Goal: Task Accomplishment & Management: Manage account settings

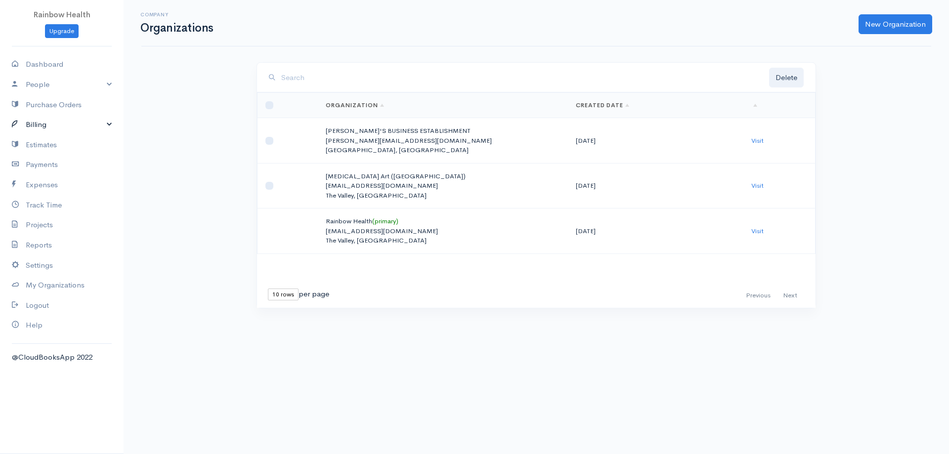
click at [40, 122] on link "Billing" at bounding box center [62, 125] width 124 height 20
click at [98, 82] on link "People" at bounding box center [62, 85] width 124 height 20
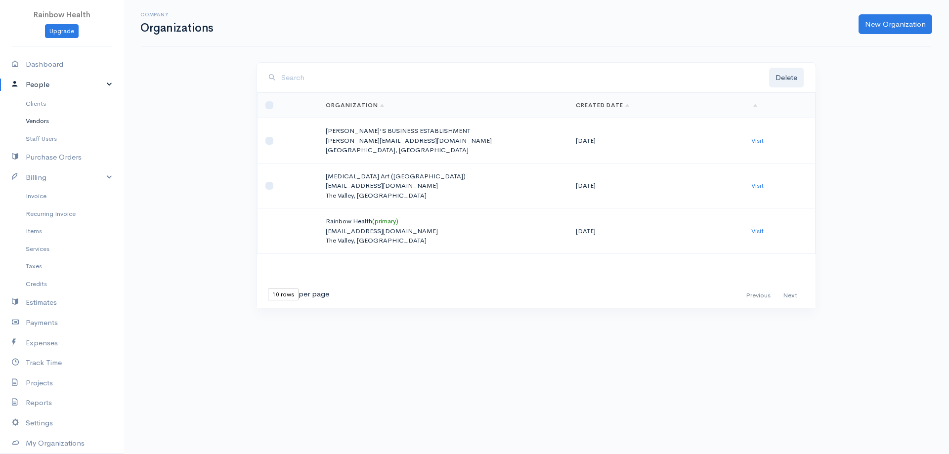
click at [46, 121] on link "Vendors" at bounding box center [62, 121] width 124 height 18
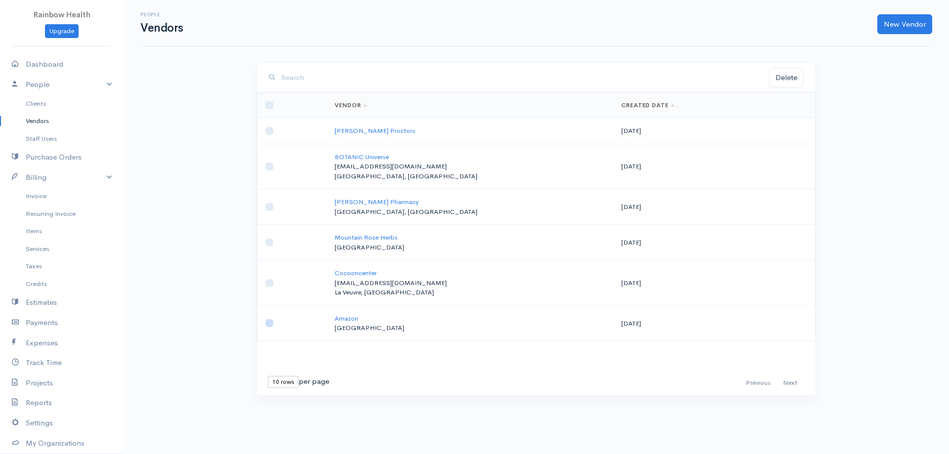
click at [268, 323] on input "checkbox" at bounding box center [269, 323] width 8 height 8
checkbox input "true"
click at [787, 77] on button "Delete" at bounding box center [786, 78] width 35 height 20
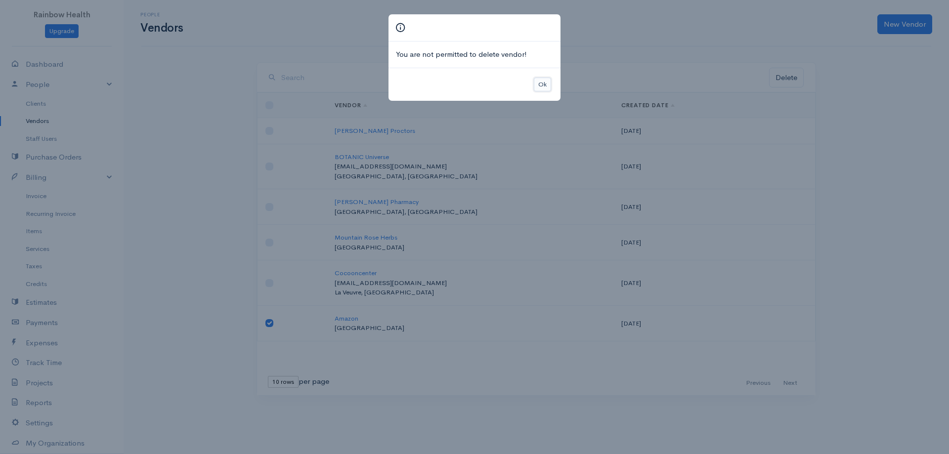
click at [544, 81] on button "Ok" at bounding box center [542, 85] width 17 height 14
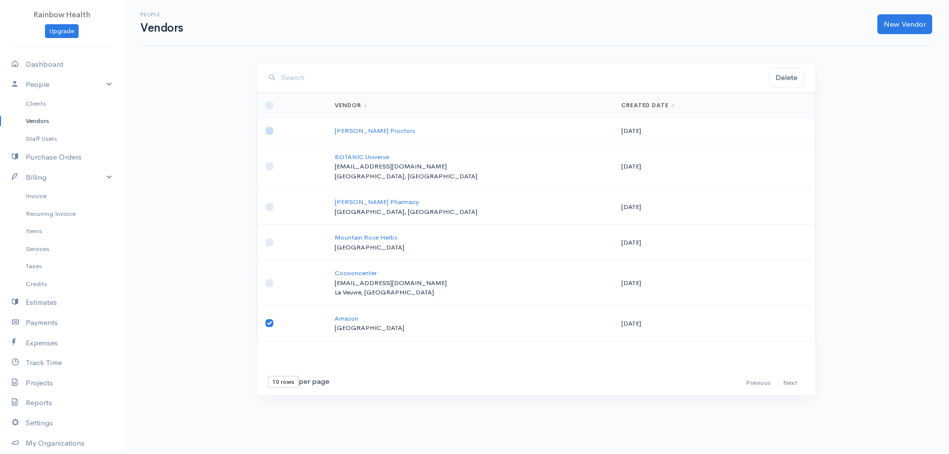
click at [267, 131] on input "checkbox" at bounding box center [269, 131] width 8 height 8
checkbox input "true"
click at [788, 80] on button "Delete" at bounding box center [786, 78] width 35 height 20
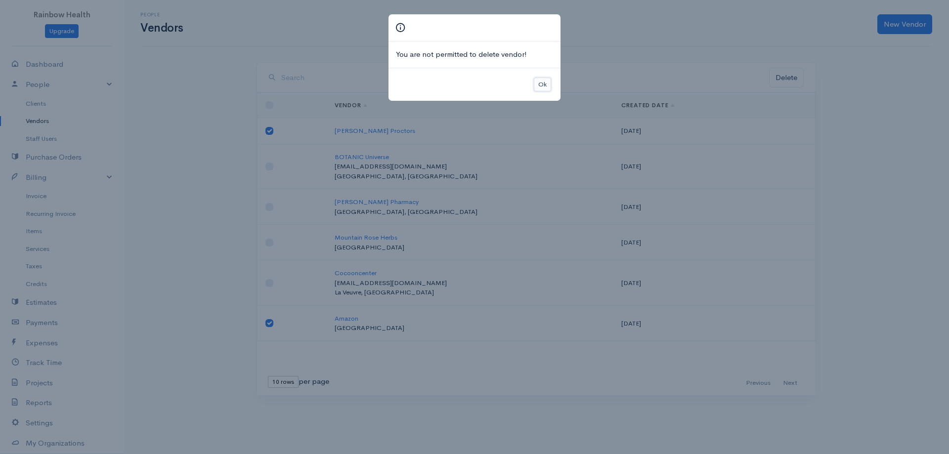
click at [545, 84] on button "Ok" at bounding box center [542, 85] width 17 height 14
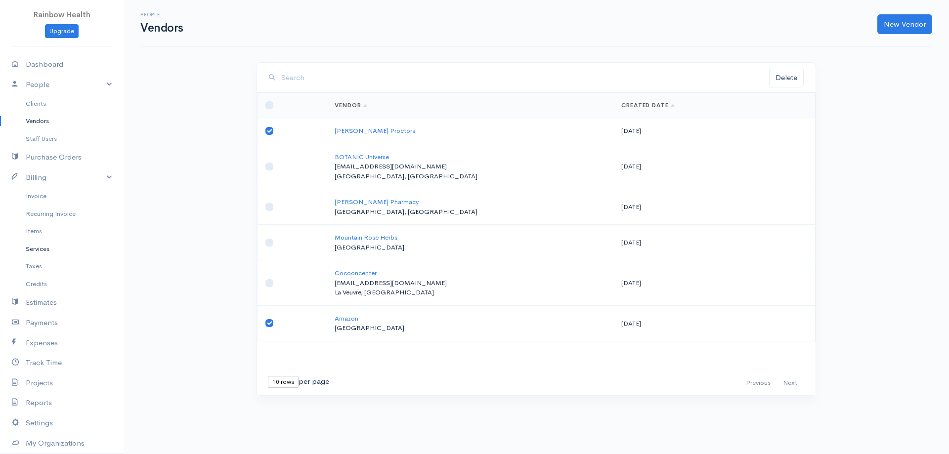
click at [42, 251] on link "Services" at bounding box center [62, 249] width 124 height 18
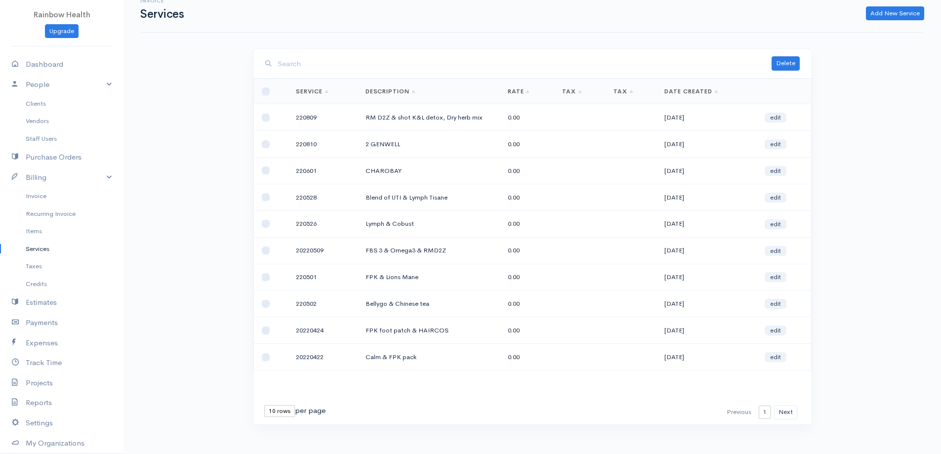
scroll to position [21, 0]
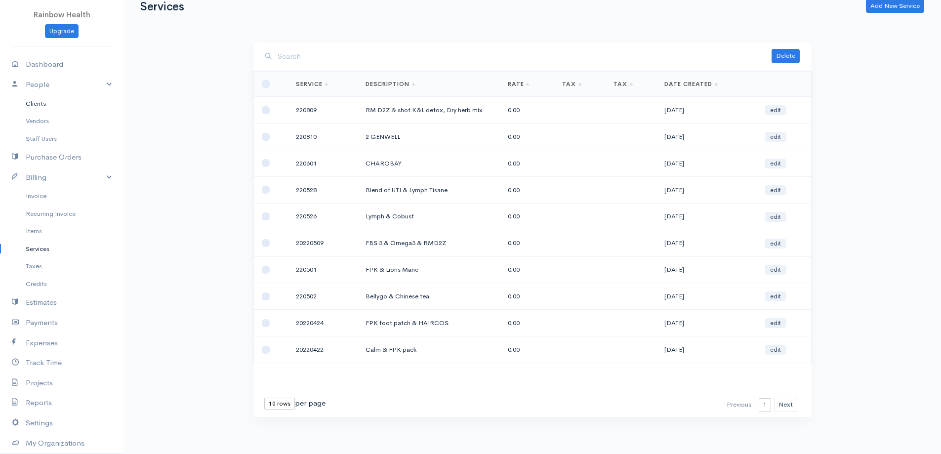
click at [42, 100] on link "Clients" at bounding box center [62, 104] width 124 height 18
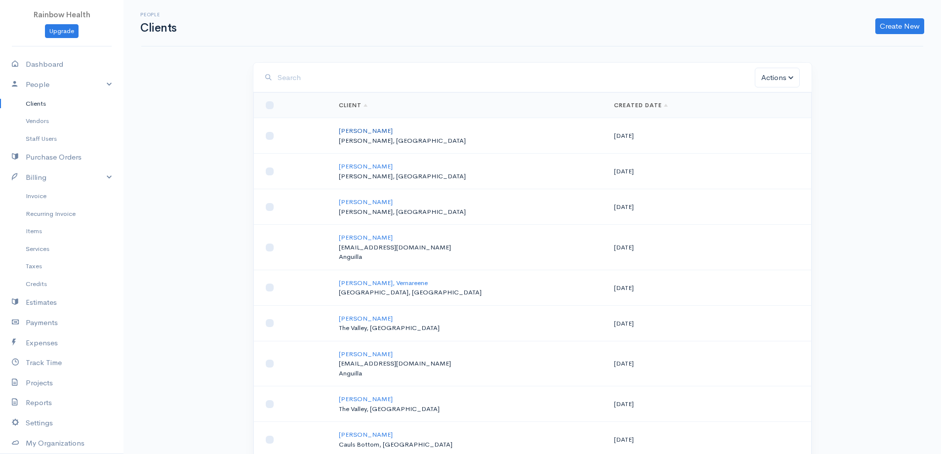
click at [358, 128] on link "[PERSON_NAME]" at bounding box center [366, 131] width 54 height 8
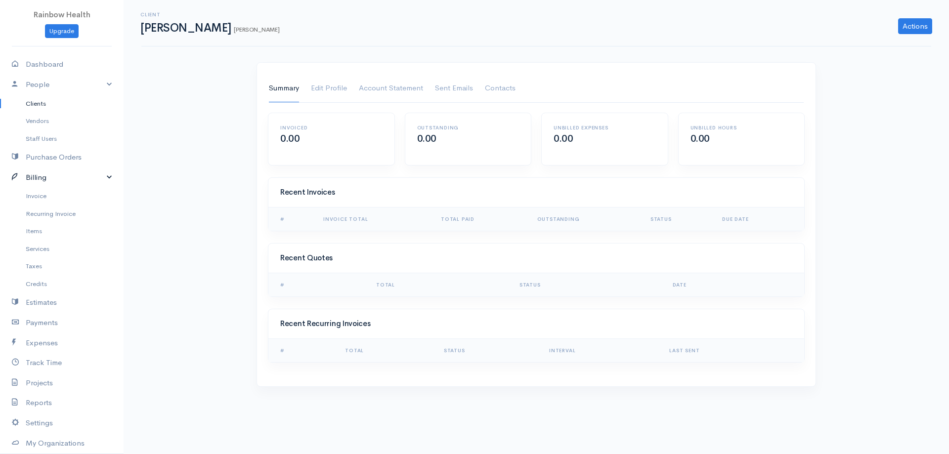
click at [70, 168] on link "Billing" at bounding box center [62, 178] width 124 height 20
click at [41, 103] on link "Clients" at bounding box center [62, 104] width 124 height 18
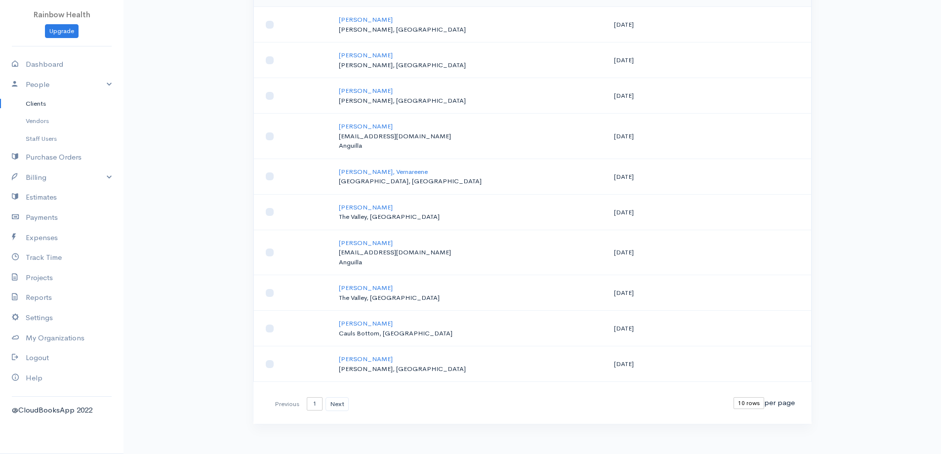
scroll to position [118, 0]
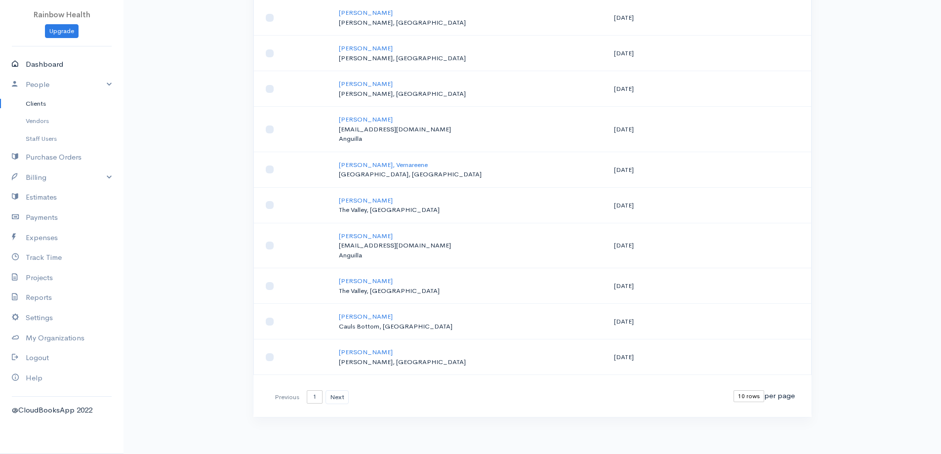
click at [58, 64] on link "Dashboard" at bounding box center [62, 64] width 124 height 20
select select "90"
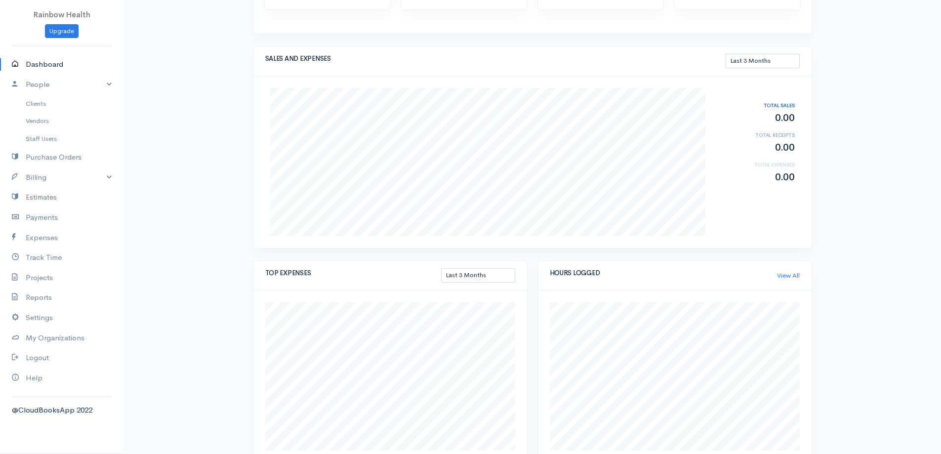
scroll to position [217, 0]
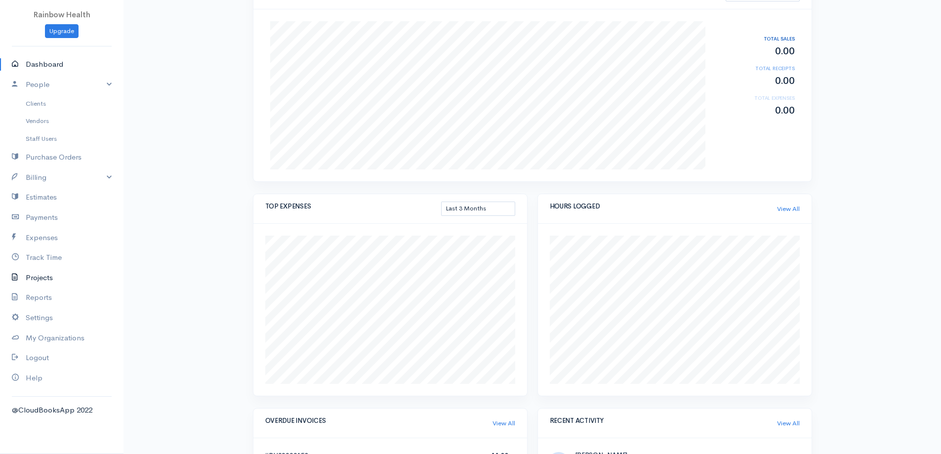
click at [48, 276] on link "Projects" at bounding box center [62, 278] width 124 height 20
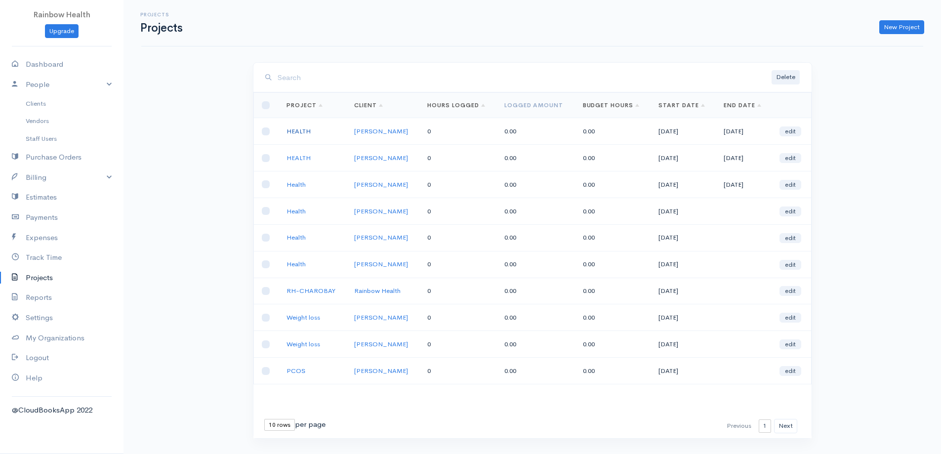
click at [300, 131] on link "HEALTH" at bounding box center [299, 131] width 24 height 8
click at [323, 292] on link "RH-CHAROBAY" at bounding box center [311, 291] width 49 height 8
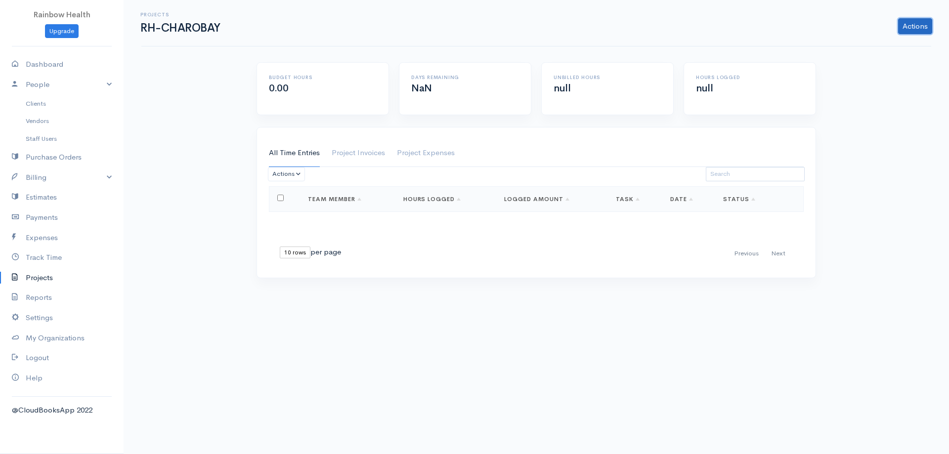
click at [917, 27] on link "Actions" at bounding box center [915, 26] width 34 height 16
click at [894, 67] on link "Delete Project" at bounding box center [891, 64] width 81 height 17
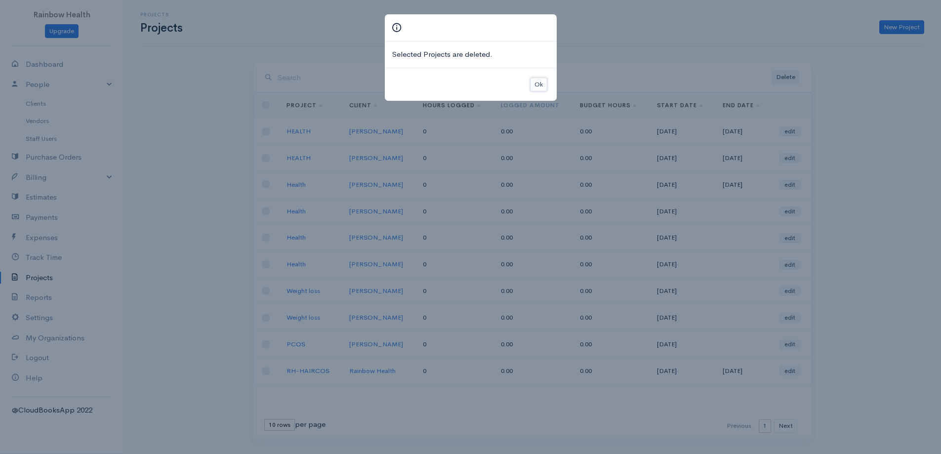
click at [534, 85] on button "Ok" at bounding box center [538, 85] width 17 height 14
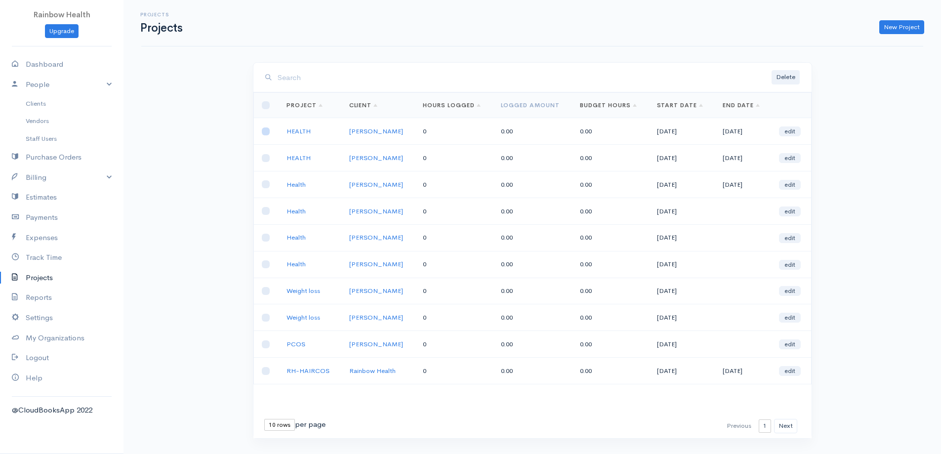
click at [268, 131] on input "checkbox" at bounding box center [266, 131] width 8 height 8
checkbox input "true"
click at [266, 160] on input "checkbox" at bounding box center [266, 158] width 8 height 8
checkbox input "true"
click at [267, 188] on input "checkbox" at bounding box center [266, 184] width 8 height 8
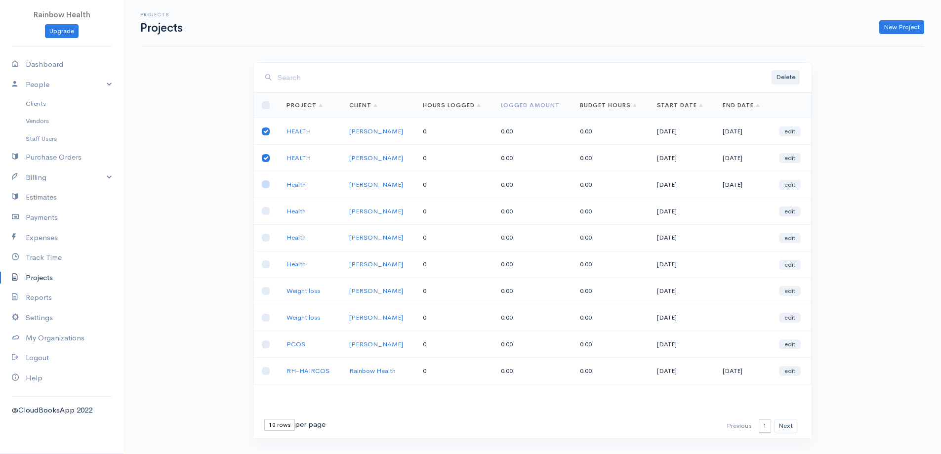
checkbox input "true"
click at [270, 213] on td at bounding box center [266, 211] width 25 height 27
click at [270, 239] on td at bounding box center [266, 237] width 25 height 27
click at [269, 213] on input "checkbox" at bounding box center [266, 211] width 8 height 8
checkbox input "true"
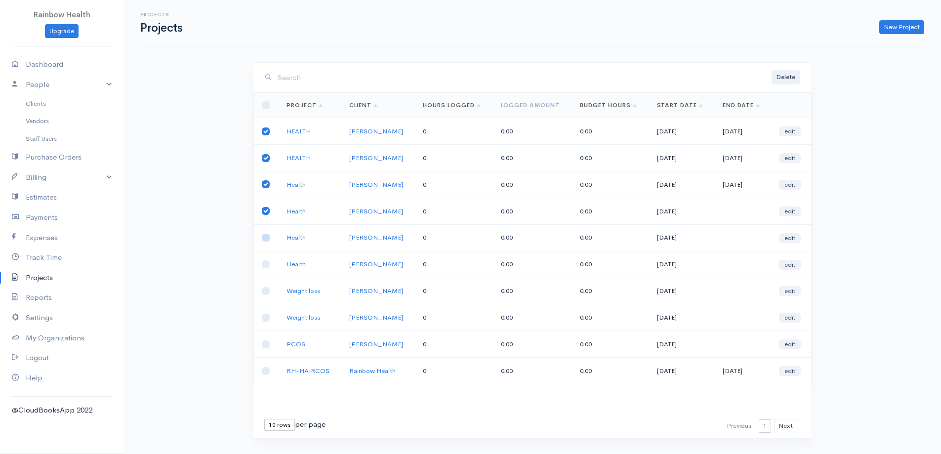
click at [268, 242] on td at bounding box center [266, 237] width 25 height 27
click at [271, 264] on td at bounding box center [266, 264] width 25 height 27
click at [268, 267] on input "checkbox" at bounding box center [266, 264] width 8 height 8
checkbox input "true"
click at [269, 239] on input "checkbox" at bounding box center [266, 238] width 8 height 8
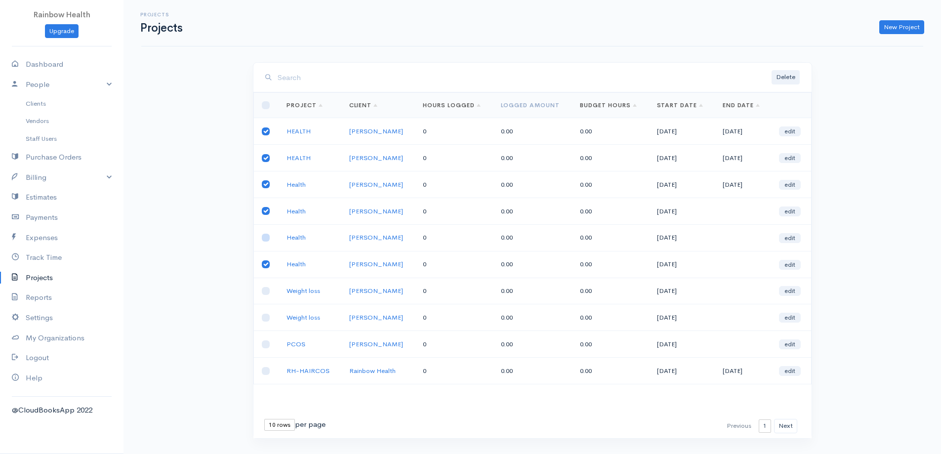
checkbox input "true"
click at [260, 289] on td at bounding box center [266, 291] width 25 height 27
click at [266, 291] on input "checkbox" at bounding box center [266, 291] width 8 height 8
checkbox input "true"
drag, startPoint x: 271, startPoint y: 316, endPoint x: 270, endPoint y: 324, distance: 8.0
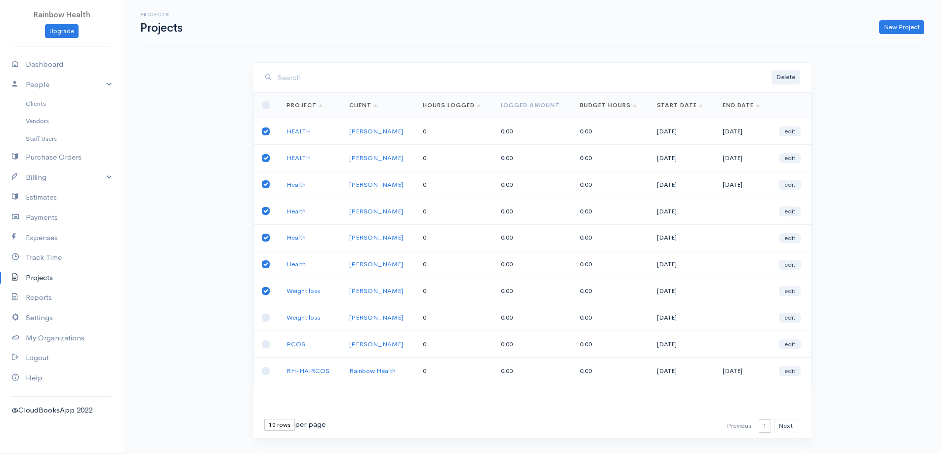
click at [271, 319] on td at bounding box center [266, 317] width 25 height 27
click at [266, 320] on input "checkbox" at bounding box center [266, 318] width 8 height 8
checkbox input "true"
drag, startPoint x: 269, startPoint y: 338, endPoint x: 268, endPoint y: 348, distance: 10.4
click at [270, 342] on td at bounding box center [266, 344] width 25 height 27
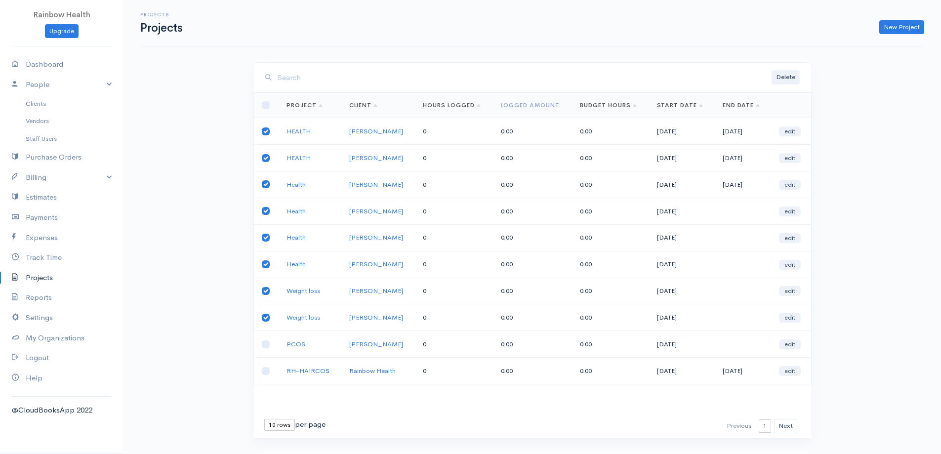
click at [267, 349] on td at bounding box center [266, 344] width 25 height 27
click at [265, 345] on input "checkbox" at bounding box center [266, 344] width 8 height 8
checkbox input "true"
click at [268, 367] on td at bounding box center [266, 371] width 25 height 27
click at [268, 370] on input "checkbox" at bounding box center [266, 371] width 8 height 8
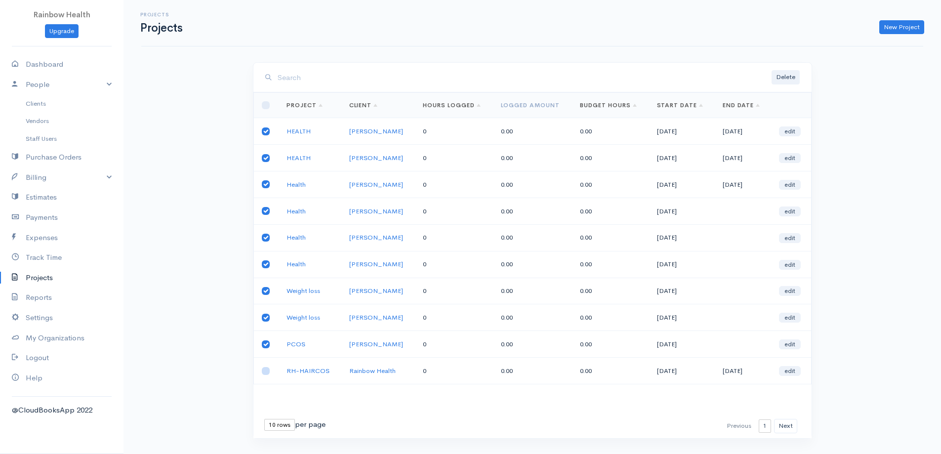
checkbox input "true"
click at [786, 74] on button "Delete" at bounding box center [786, 77] width 28 height 14
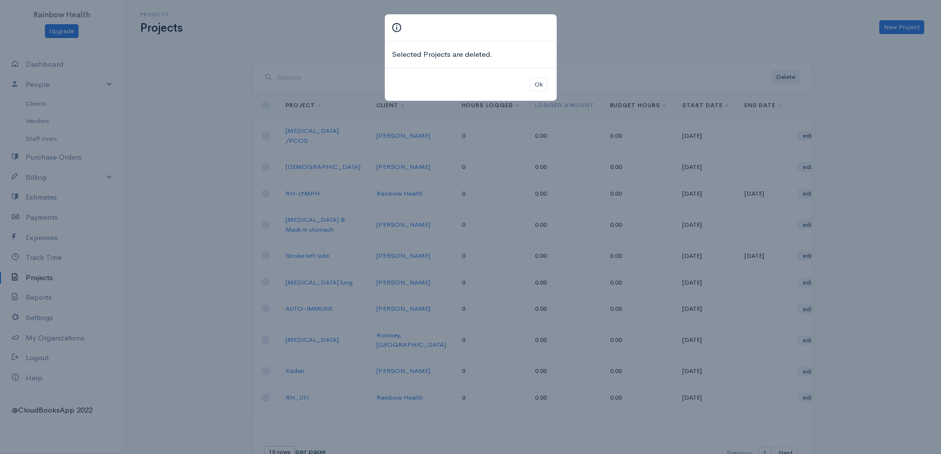
click at [265, 135] on div "Selected Projects are deleted. Ok" at bounding box center [470, 227] width 941 height 454
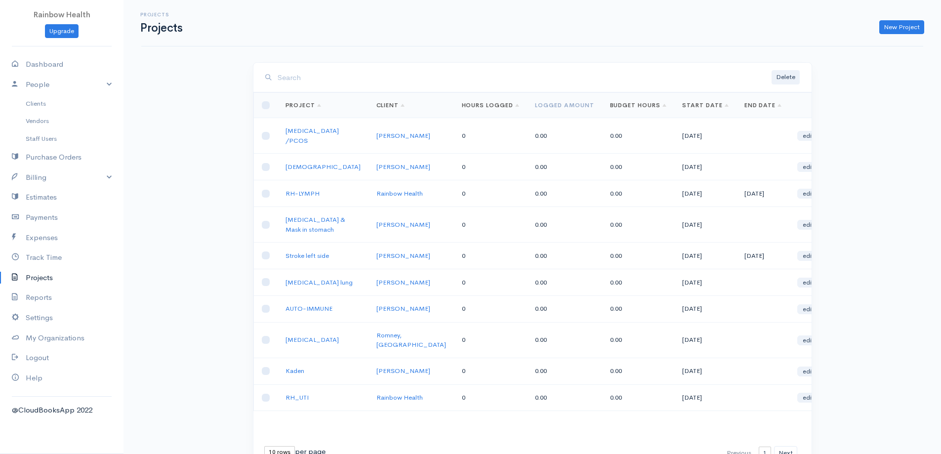
click at [271, 169] on td at bounding box center [266, 167] width 24 height 27
click at [302, 135] on link "[MEDICAL_DATA] /PCOS" at bounding box center [312, 136] width 53 height 18
click at [263, 133] on input "checkbox" at bounding box center [266, 136] width 8 height 8
checkbox input "true"
click at [267, 170] on input "checkbox" at bounding box center [266, 167] width 8 height 8
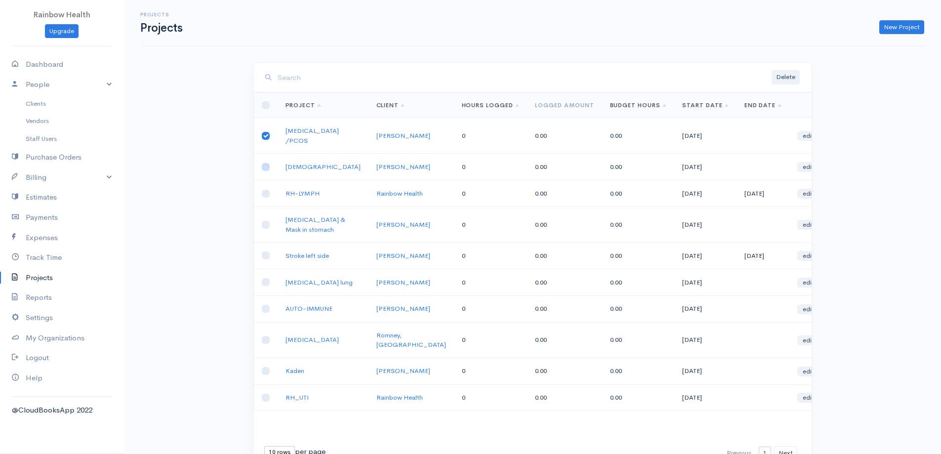
checkbox input "true"
click at [267, 198] on input "checkbox" at bounding box center [266, 194] width 8 height 8
checkbox input "true"
click at [264, 229] on input "checkbox" at bounding box center [266, 225] width 8 height 8
checkbox input "true"
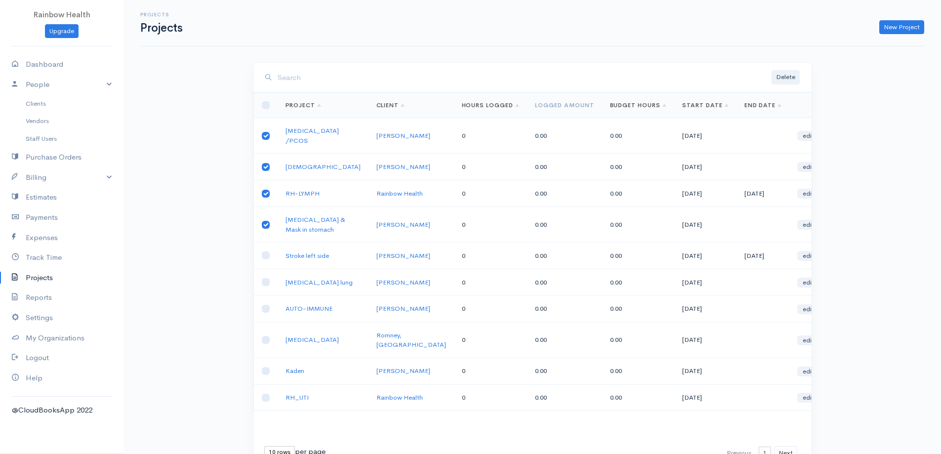
drag, startPoint x: 266, startPoint y: 262, endPoint x: 271, endPoint y: 276, distance: 14.7
click at [268, 267] on td at bounding box center [266, 256] width 24 height 27
click at [267, 259] on input "checkbox" at bounding box center [266, 256] width 8 height 8
checkbox input "true"
click at [268, 286] on input "checkbox" at bounding box center [266, 282] width 8 height 8
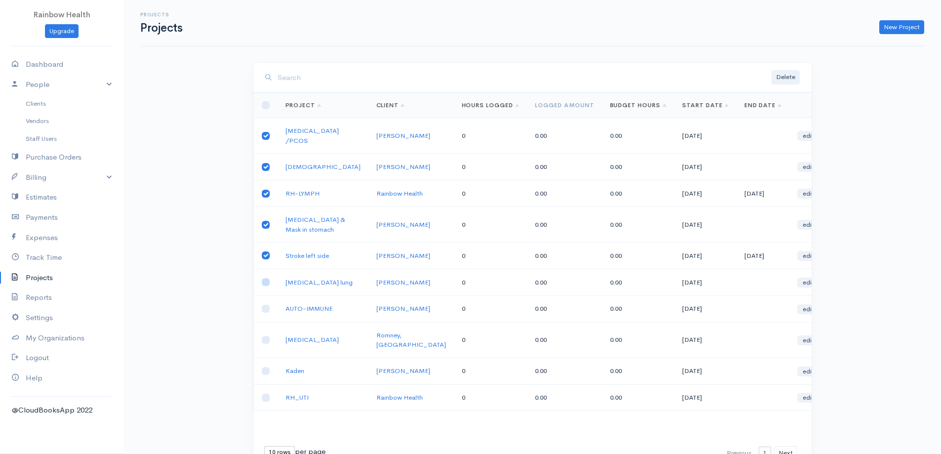
checkbox input "true"
click at [265, 313] on input "checkbox" at bounding box center [266, 309] width 8 height 8
checkbox input "true"
drag, startPoint x: 267, startPoint y: 356, endPoint x: 266, endPoint y: 367, distance: 10.9
click at [267, 358] on td at bounding box center [266, 340] width 24 height 36
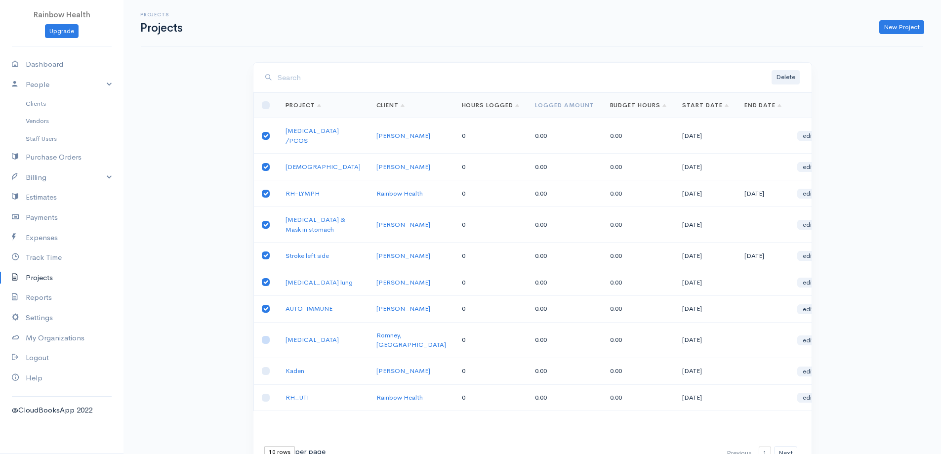
click at [264, 344] on input "checkbox" at bounding box center [266, 340] width 8 height 8
checkbox input "true"
click at [267, 381] on td at bounding box center [266, 371] width 24 height 27
click at [266, 375] on input "checkbox" at bounding box center [266, 371] width 8 height 8
checkbox input "true"
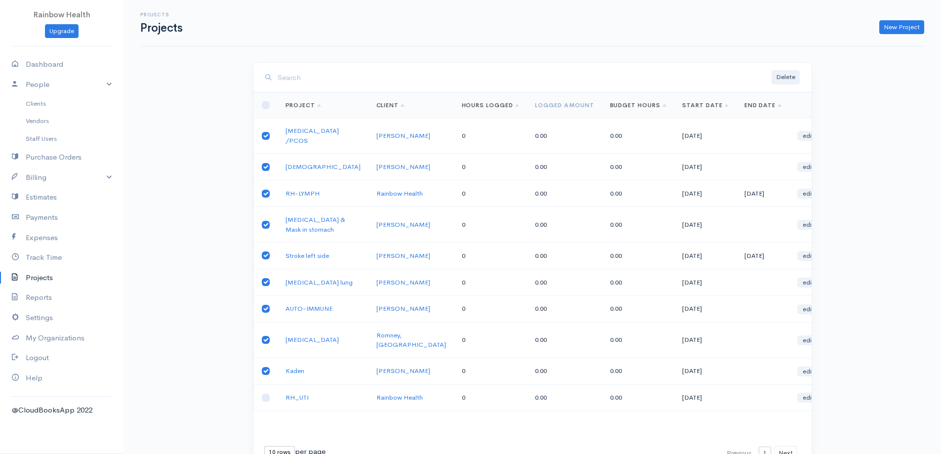
click at [270, 411] on td at bounding box center [266, 397] width 24 height 27
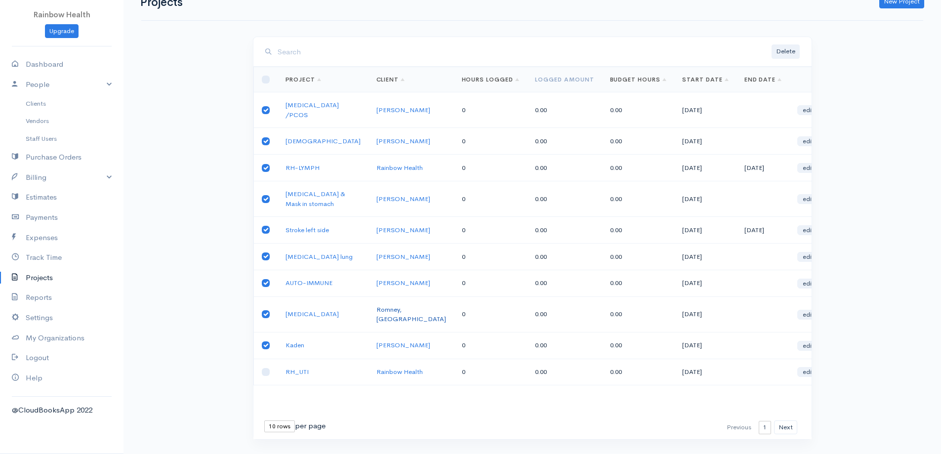
scroll to position [66, 0]
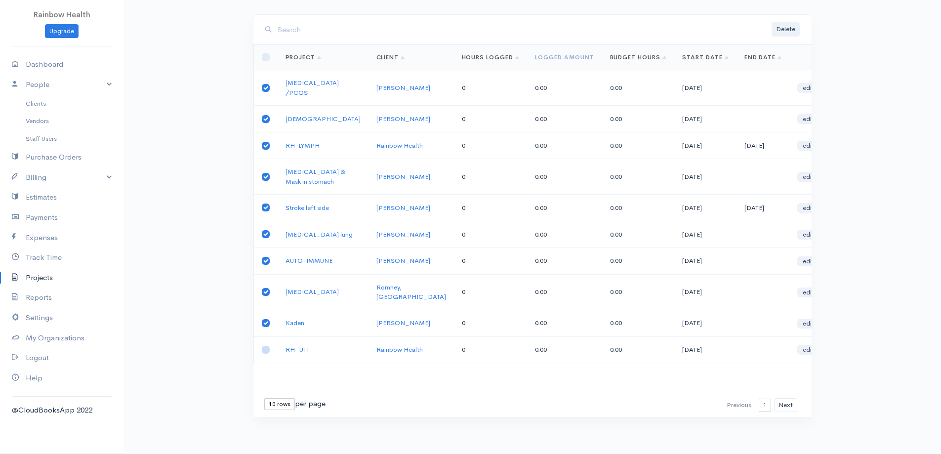
click at [268, 350] on input "checkbox" at bounding box center [266, 350] width 8 height 8
checkbox input "true"
click at [789, 22] on button "Delete" at bounding box center [786, 29] width 28 height 14
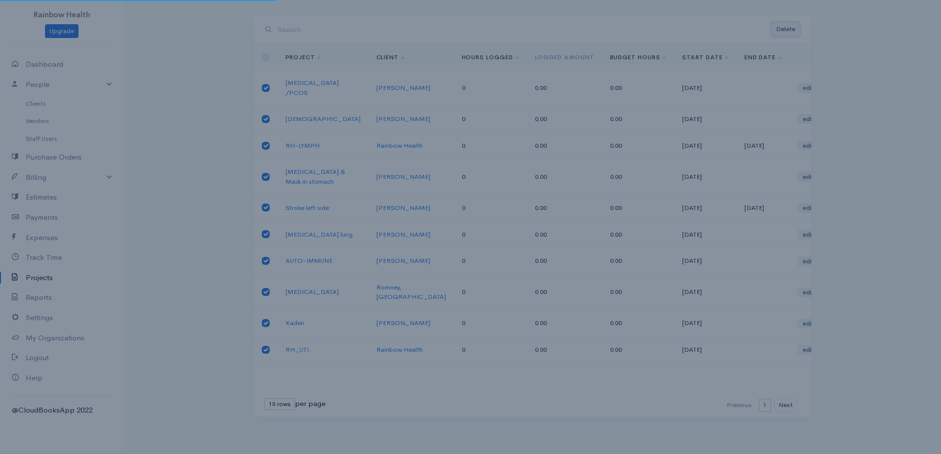
scroll to position [21, 0]
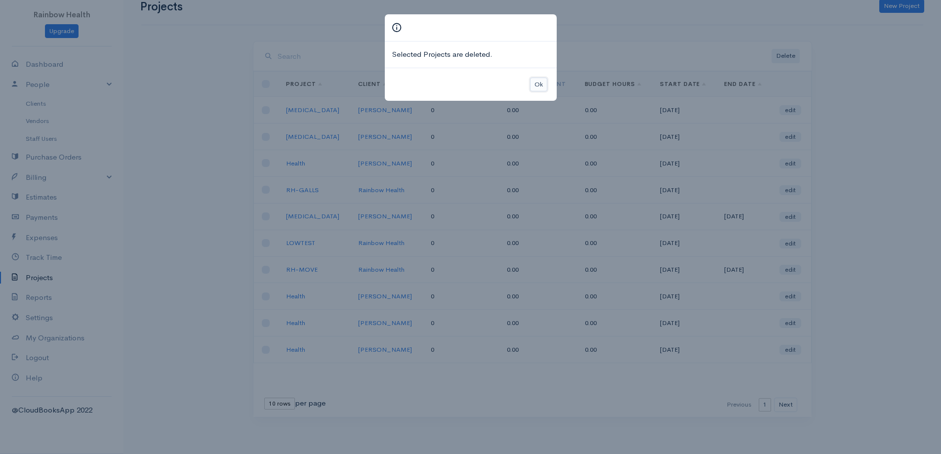
click at [536, 85] on button "Ok" at bounding box center [538, 85] width 17 height 14
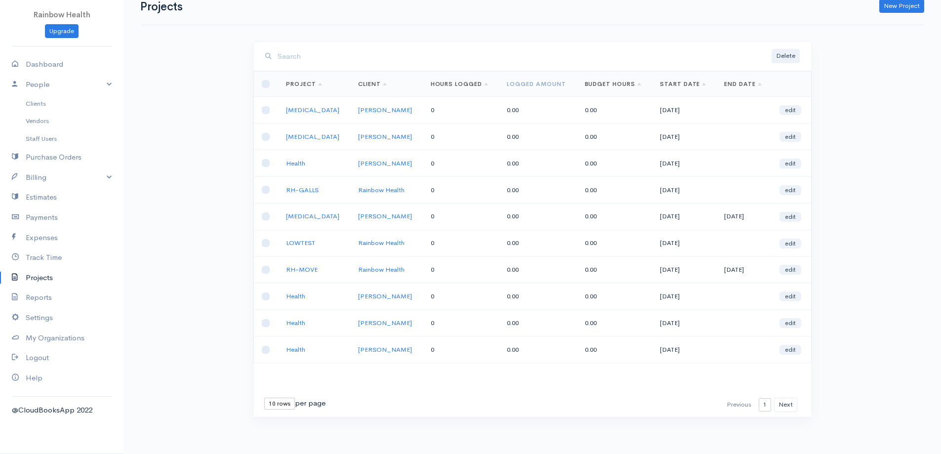
select select "90"
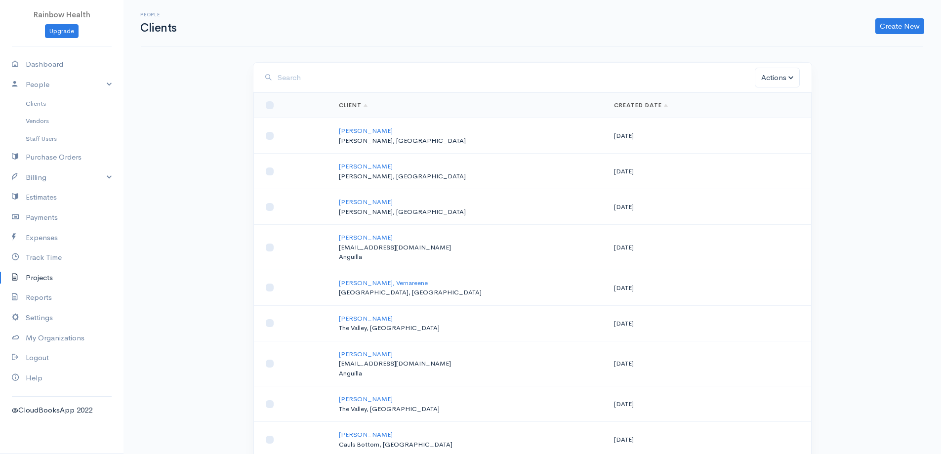
click at [274, 133] on td at bounding box center [293, 136] width 78 height 36
click at [353, 130] on link "[PERSON_NAME]" at bounding box center [366, 131] width 54 height 8
click at [271, 138] on input "checkbox" at bounding box center [270, 136] width 8 height 8
checkbox input "true"
click at [278, 173] on td at bounding box center [293, 172] width 78 height 36
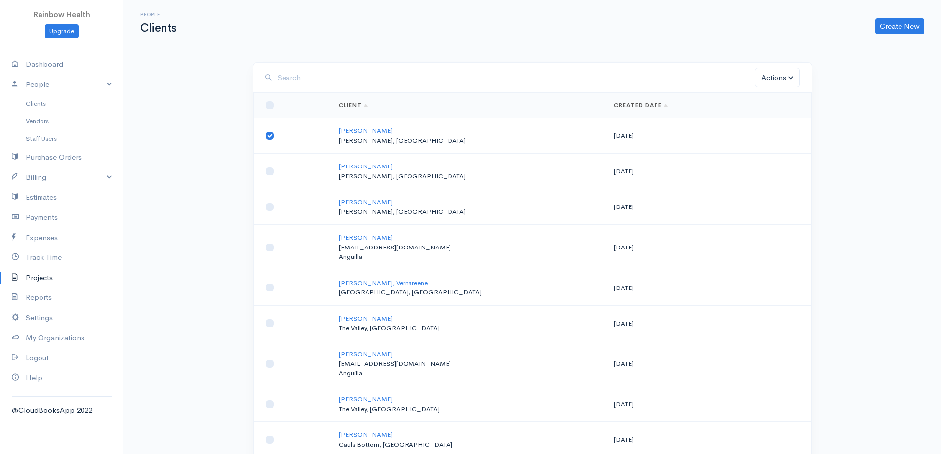
click at [274, 175] on td at bounding box center [293, 172] width 78 height 36
click at [273, 173] on input "checkbox" at bounding box center [270, 172] width 8 height 8
checkbox input "true"
click at [268, 203] on td at bounding box center [293, 207] width 78 height 36
click at [268, 208] on input "checkbox" at bounding box center [270, 207] width 8 height 8
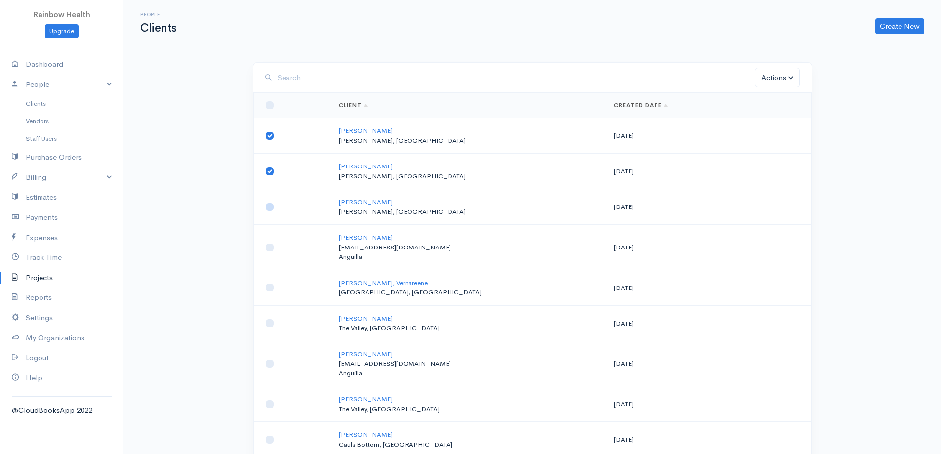
checkbox input "true"
click at [272, 248] on input "checkbox" at bounding box center [270, 248] width 8 height 8
checkbox input "true"
click at [264, 288] on td at bounding box center [293, 288] width 78 height 36
click at [266, 291] on td at bounding box center [293, 288] width 78 height 36
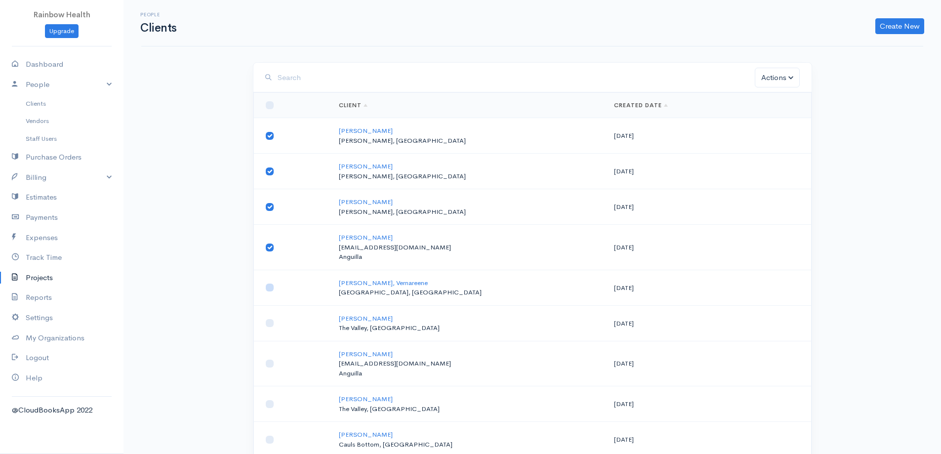
click at [270, 292] on input "checkbox" at bounding box center [270, 288] width 8 height 8
checkbox input "true"
click at [271, 324] on input "checkbox" at bounding box center [270, 323] width 8 height 8
checkbox input "true"
drag, startPoint x: 269, startPoint y: 358, endPoint x: 270, endPoint y: 370, distance: 11.9
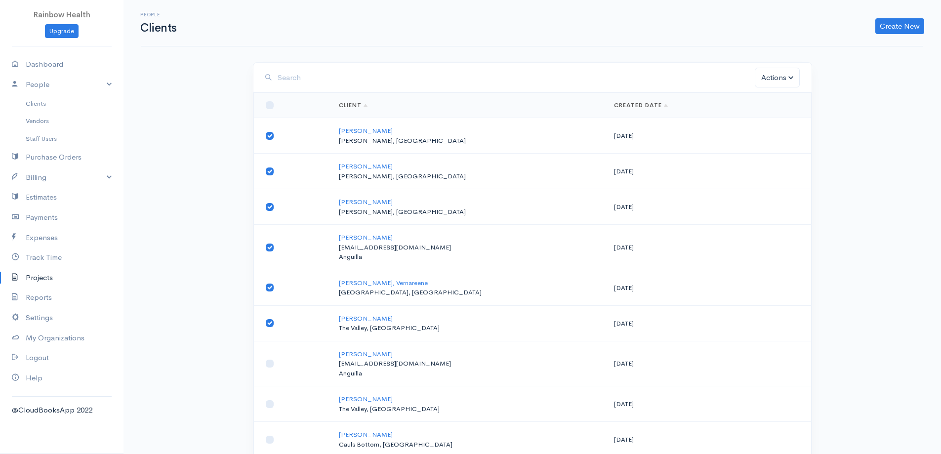
click at [268, 358] on td at bounding box center [293, 363] width 78 height 45
click at [271, 369] on td at bounding box center [293, 363] width 78 height 45
click at [272, 367] on input "checkbox" at bounding box center [270, 364] width 8 height 8
checkbox input "true"
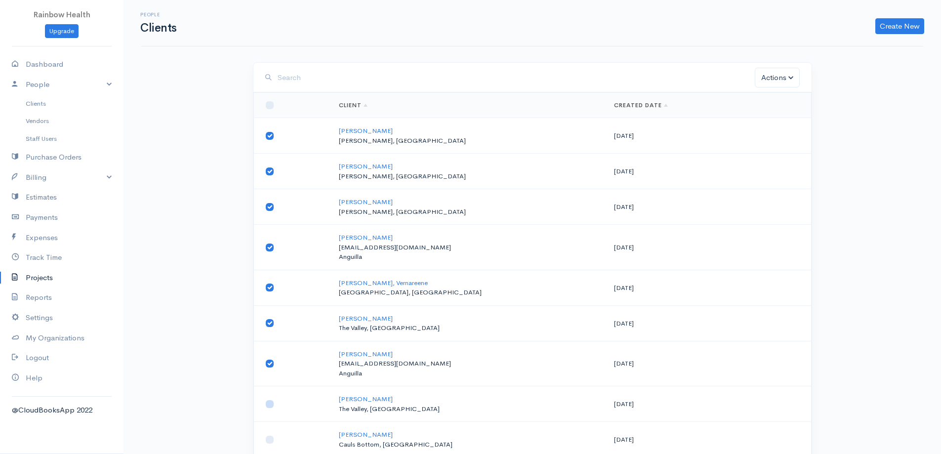
click at [273, 402] on input "checkbox" at bounding box center [270, 404] width 8 height 8
checkbox input "true"
click at [268, 440] on input "checkbox" at bounding box center [270, 440] width 8 height 8
checkbox input "true"
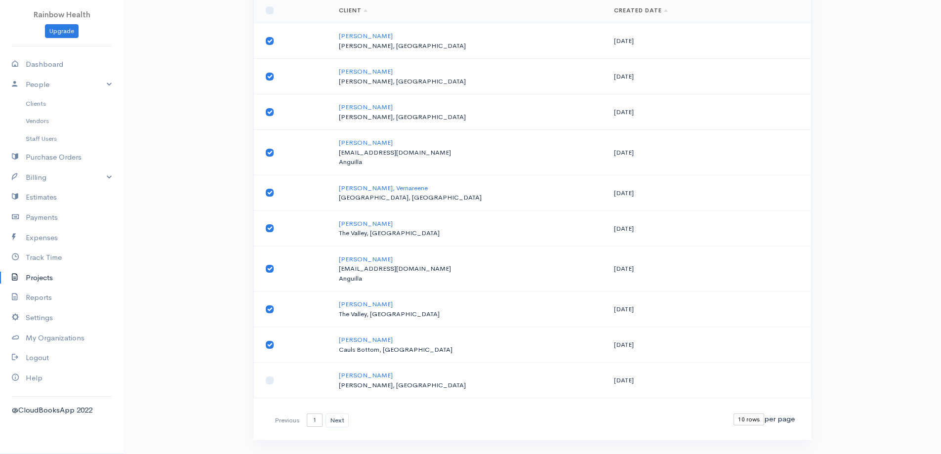
scroll to position [118, 0]
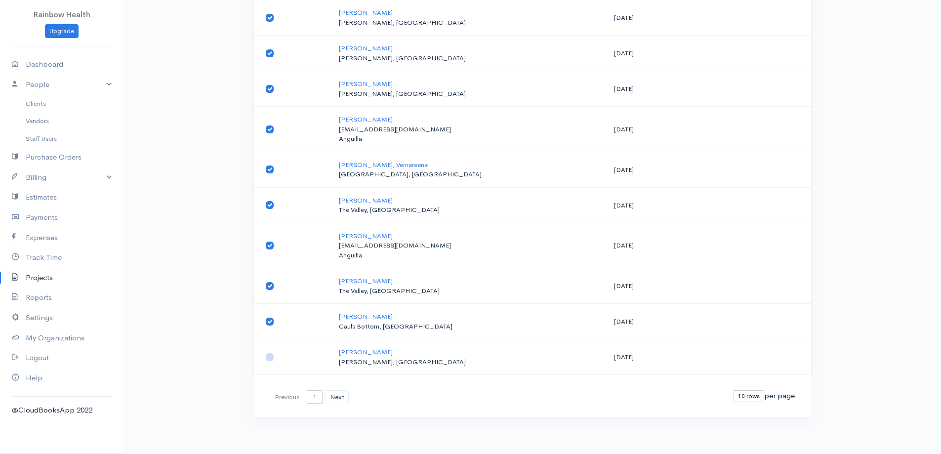
click at [271, 359] on input "checkbox" at bounding box center [270, 357] width 8 height 8
checkbox input "true"
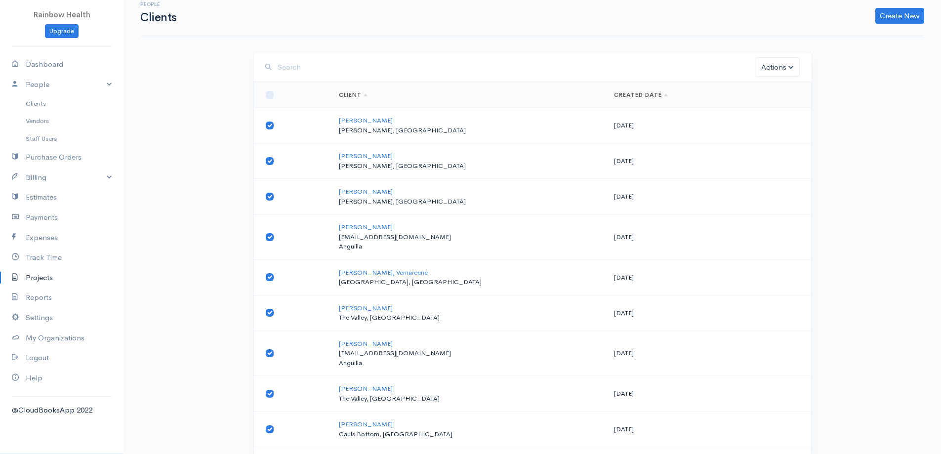
scroll to position [0, 0]
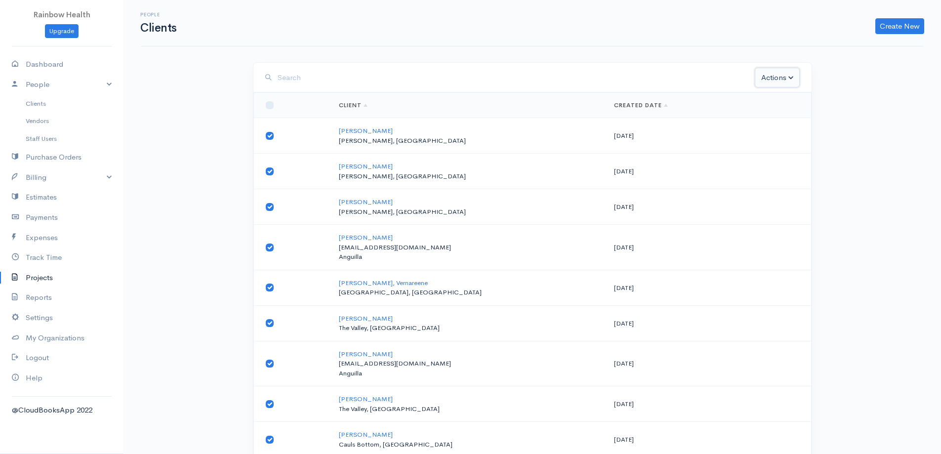
click at [788, 77] on button "Actions" at bounding box center [777, 78] width 44 height 20
click at [785, 118] on link "Delete" at bounding box center [803, 117] width 95 height 17
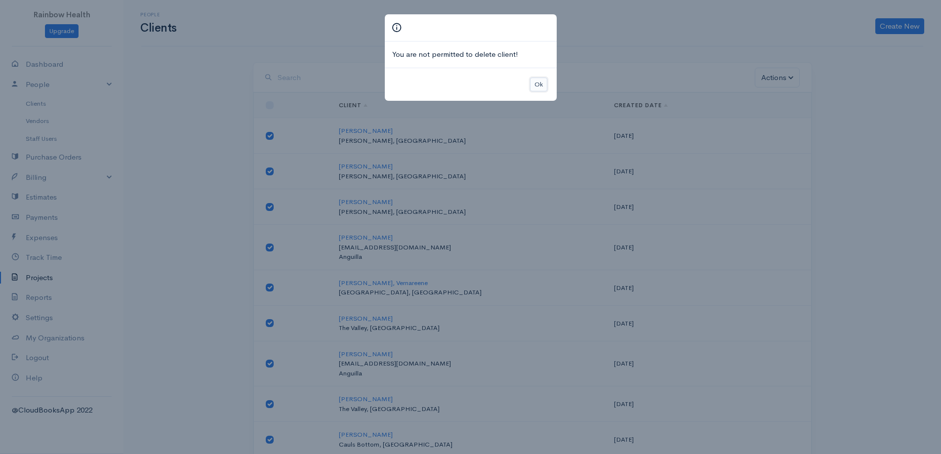
click at [537, 83] on button "Ok" at bounding box center [538, 85] width 17 height 14
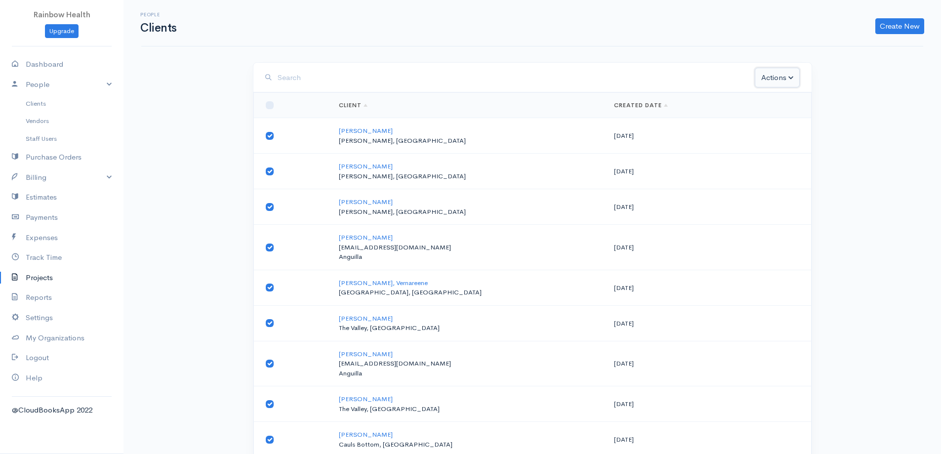
click at [774, 79] on button "Actions" at bounding box center [777, 78] width 44 height 20
click at [781, 118] on link "Delete" at bounding box center [803, 117] width 95 height 17
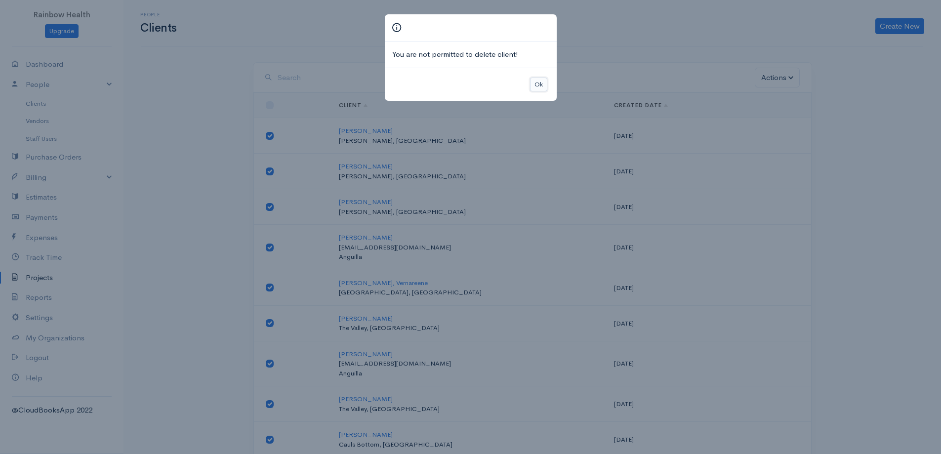
click at [537, 82] on button "Ok" at bounding box center [538, 85] width 17 height 14
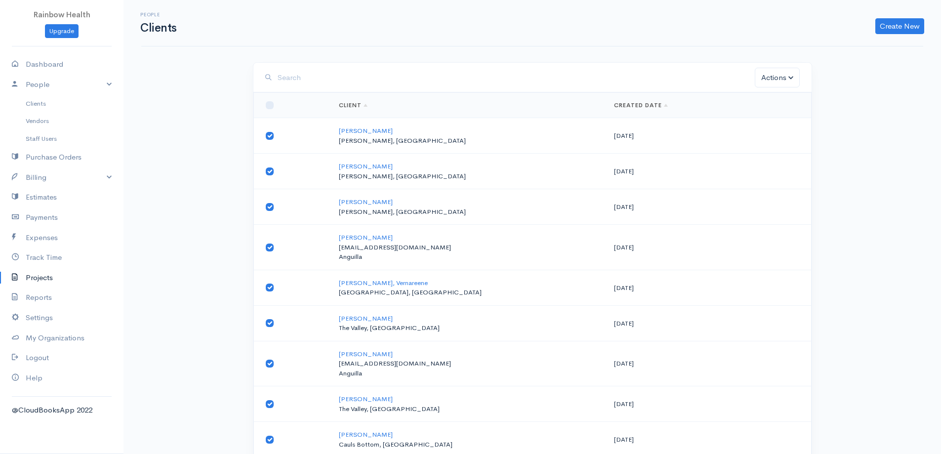
click at [37, 276] on link "Projects" at bounding box center [62, 278] width 124 height 20
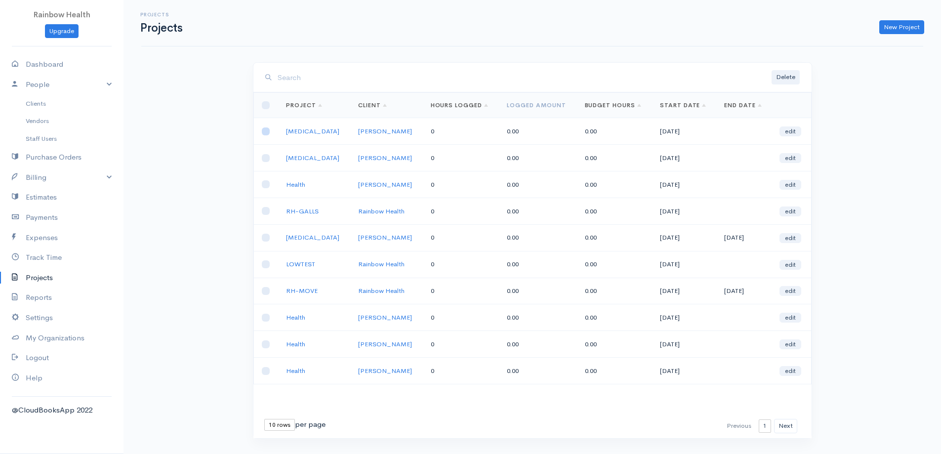
click at [267, 132] on input "checkbox" at bounding box center [266, 131] width 8 height 8
checkbox input "true"
click at [262, 155] on td at bounding box center [266, 158] width 25 height 27
click at [269, 158] on input "checkbox" at bounding box center [266, 158] width 8 height 8
checkbox input "true"
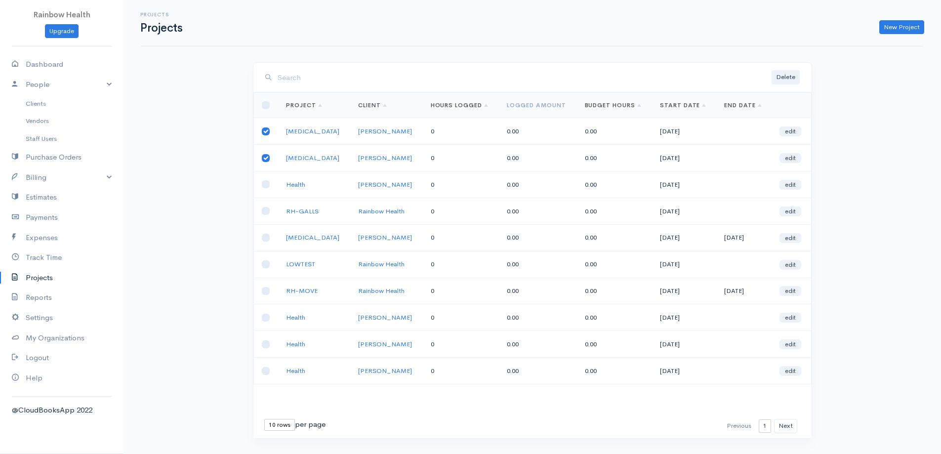
click at [268, 189] on td at bounding box center [266, 184] width 25 height 27
click at [266, 182] on input "checkbox" at bounding box center [266, 184] width 8 height 8
checkbox input "true"
click at [267, 207] on input "checkbox" at bounding box center [266, 211] width 8 height 8
checkbox input "true"
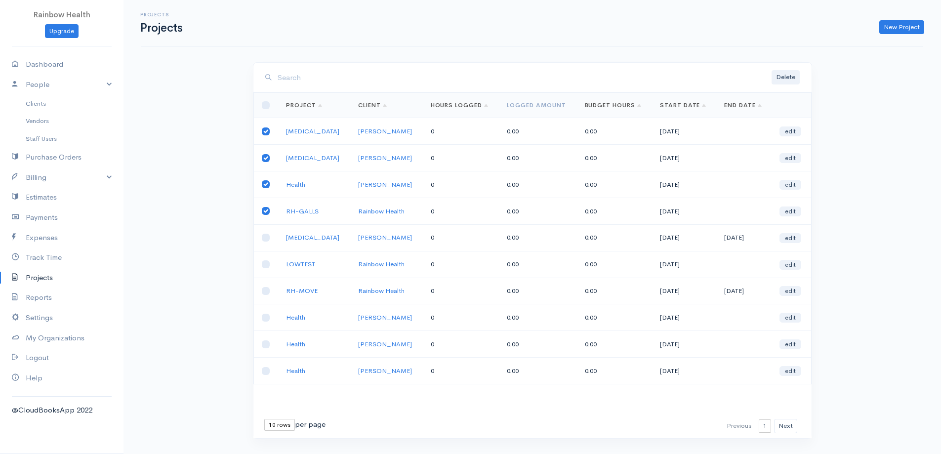
drag, startPoint x: 262, startPoint y: 228, endPoint x: 263, endPoint y: 237, distance: 8.9
click at [263, 230] on td at bounding box center [266, 237] width 25 height 27
click at [266, 240] on input "checkbox" at bounding box center [266, 238] width 8 height 8
checkbox input "true"
click at [262, 261] on td at bounding box center [266, 264] width 25 height 27
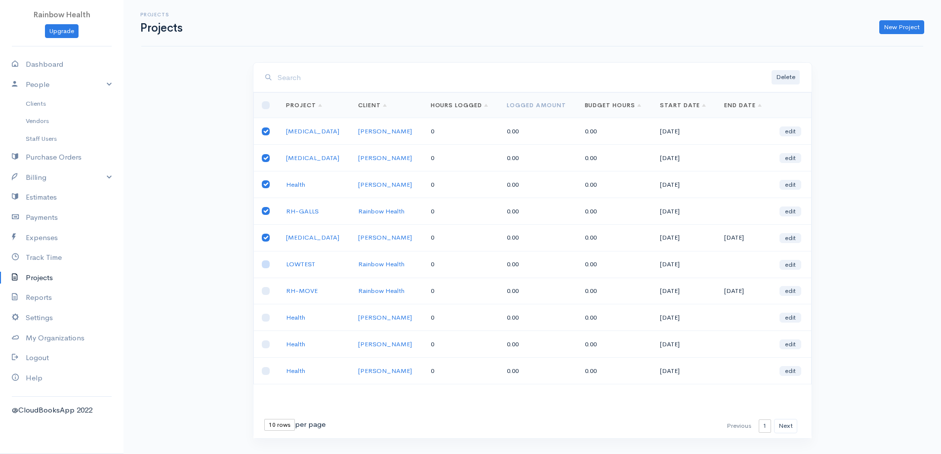
click at [264, 265] on input "checkbox" at bounding box center [266, 264] width 8 height 8
checkbox input "true"
click at [264, 294] on input "checkbox" at bounding box center [266, 291] width 8 height 8
checkbox input "true"
click at [265, 315] on input "checkbox" at bounding box center [266, 318] width 8 height 8
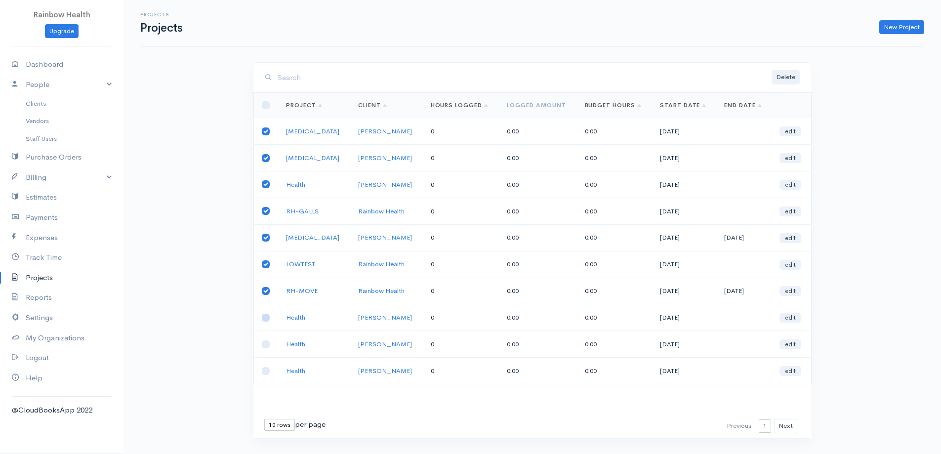
checkbox input "true"
click at [266, 339] on td at bounding box center [266, 344] width 25 height 27
click at [271, 373] on td at bounding box center [266, 371] width 25 height 27
click at [267, 342] on input "checkbox" at bounding box center [266, 344] width 8 height 8
checkbox input "true"
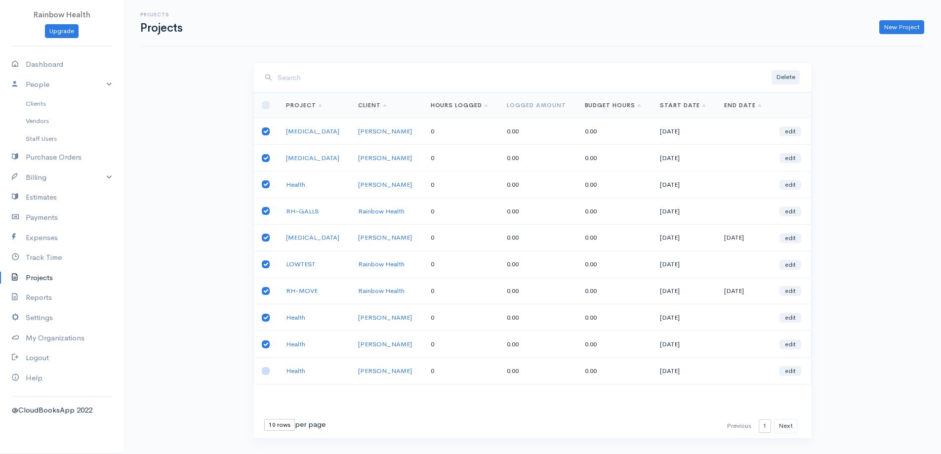
click at [263, 369] on input "checkbox" at bounding box center [266, 371] width 8 height 8
checkbox input "true"
click at [783, 77] on button "Delete" at bounding box center [786, 77] width 28 height 14
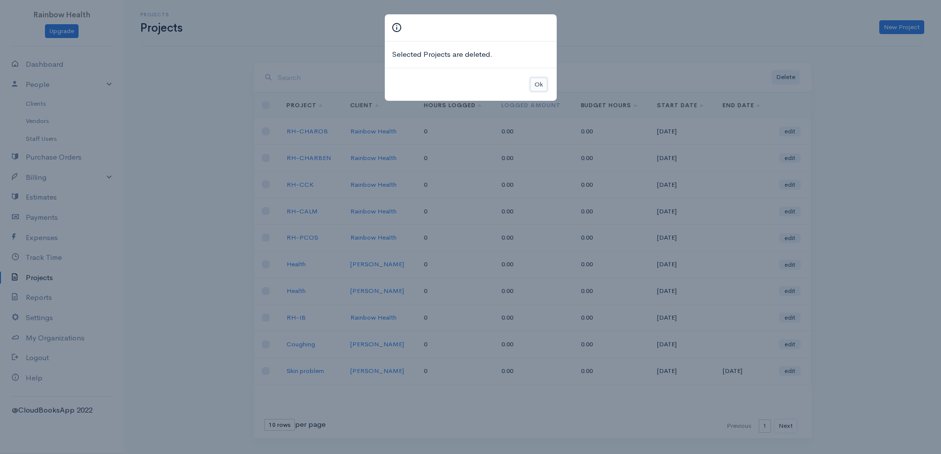
click at [540, 83] on button "Ok" at bounding box center [538, 85] width 17 height 14
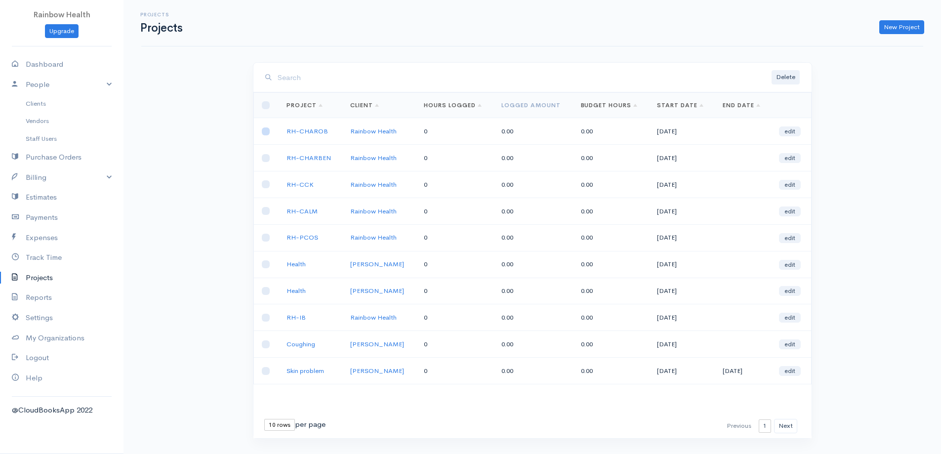
click at [267, 132] on input "checkbox" at bounding box center [266, 131] width 8 height 8
checkbox input "true"
click at [261, 158] on td at bounding box center [266, 158] width 25 height 27
click at [265, 158] on input "checkbox" at bounding box center [266, 158] width 8 height 8
checkbox input "true"
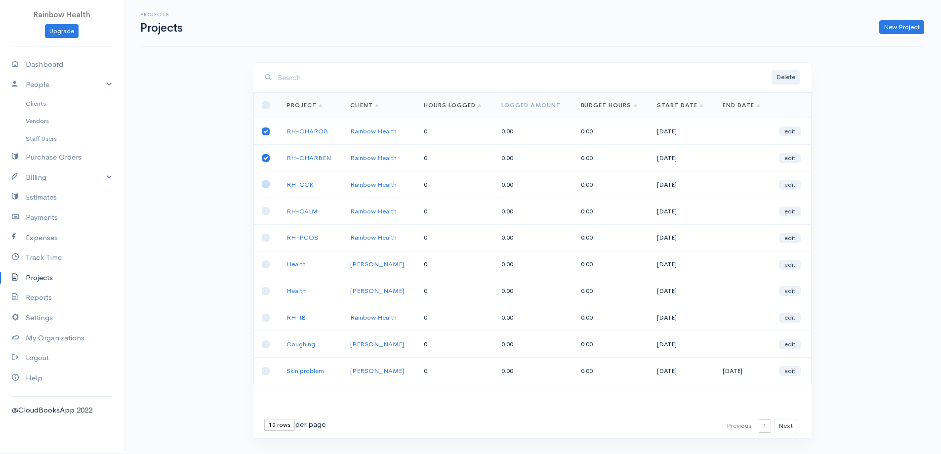
click at [268, 186] on input "checkbox" at bounding box center [266, 184] width 8 height 8
checkbox input "true"
click at [265, 211] on input "checkbox" at bounding box center [266, 211] width 8 height 8
checkbox input "true"
drag, startPoint x: 266, startPoint y: 234, endPoint x: 267, endPoint y: 245, distance: 11.0
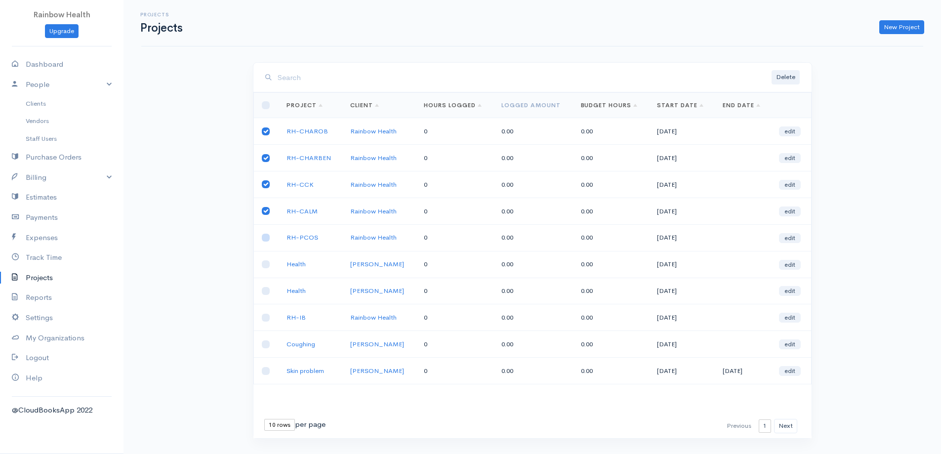
click at [266, 235] on input "checkbox" at bounding box center [266, 238] width 8 height 8
checkbox input "true"
click at [268, 262] on input "checkbox" at bounding box center [266, 264] width 8 height 8
checkbox input "true"
drag, startPoint x: 266, startPoint y: 286, endPoint x: 267, endPoint y: 291, distance: 5.0
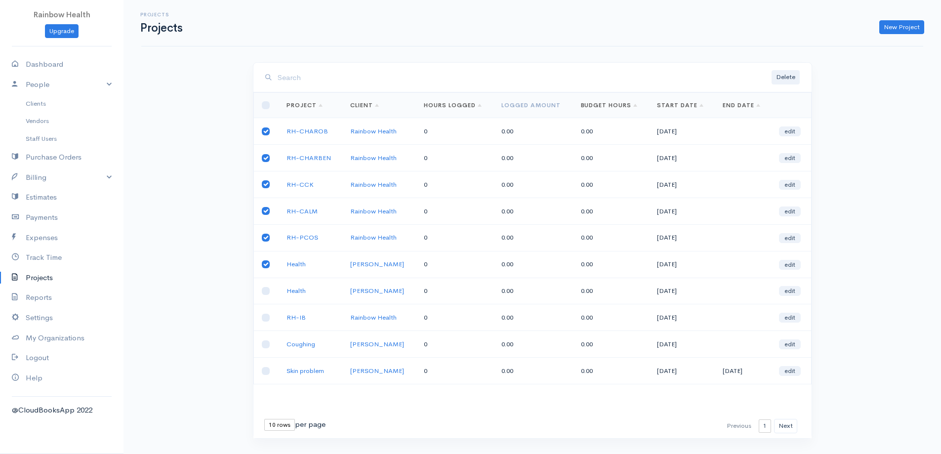
click at [266, 289] on td at bounding box center [266, 291] width 25 height 27
click at [269, 315] on input "checkbox" at bounding box center [266, 318] width 8 height 8
checkbox input "true"
click at [265, 293] on input "checkbox" at bounding box center [266, 291] width 8 height 8
checkbox input "true"
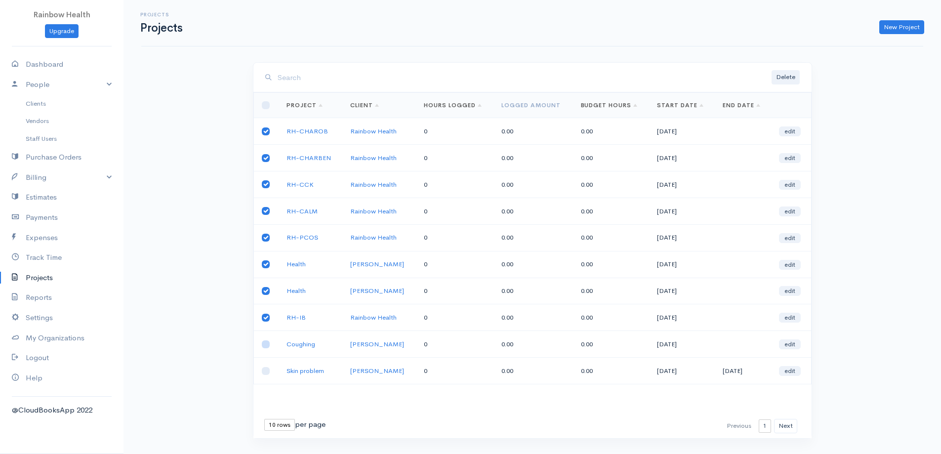
drag, startPoint x: 269, startPoint y: 341, endPoint x: 267, endPoint y: 351, distance: 9.5
click at [269, 344] on input "checkbox" at bounding box center [266, 344] width 8 height 8
checkbox input "true"
click at [272, 367] on td at bounding box center [266, 371] width 25 height 27
drag, startPoint x: 265, startPoint y: 369, endPoint x: 272, endPoint y: 365, distance: 8.0
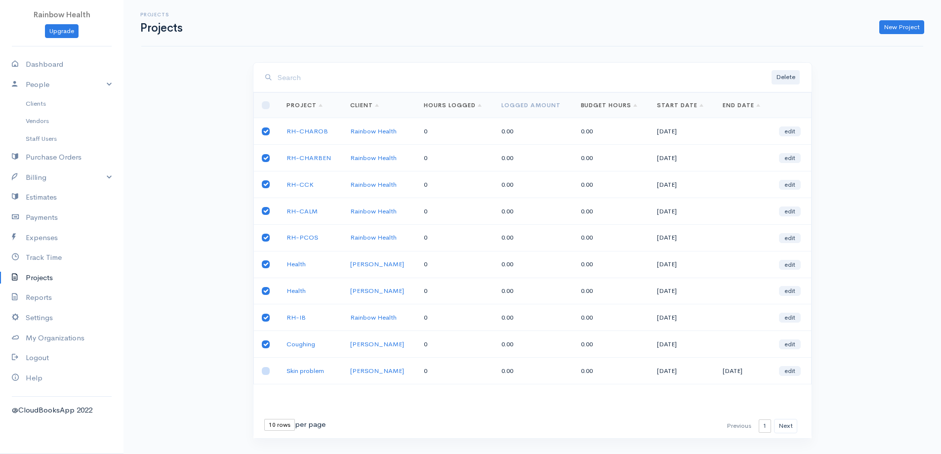
click at [269, 367] on td at bounding box center [266, 371] width 25 height 27
click at [263, 368] on input "checkbox" at bounding box center [266, 371] width 8 height 8
checkbox input "true"
click at [791, 72] on button "Delete" at bounding box center [786, 77] width 28 height 14
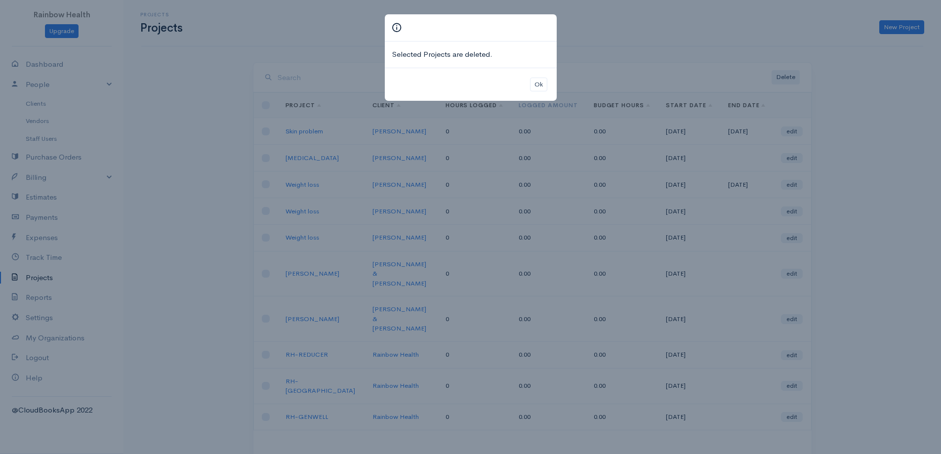
click at [270, 372] on div "Selected Projects are deleted. Ok" at bounding box center [470, 227] width 941 height 454
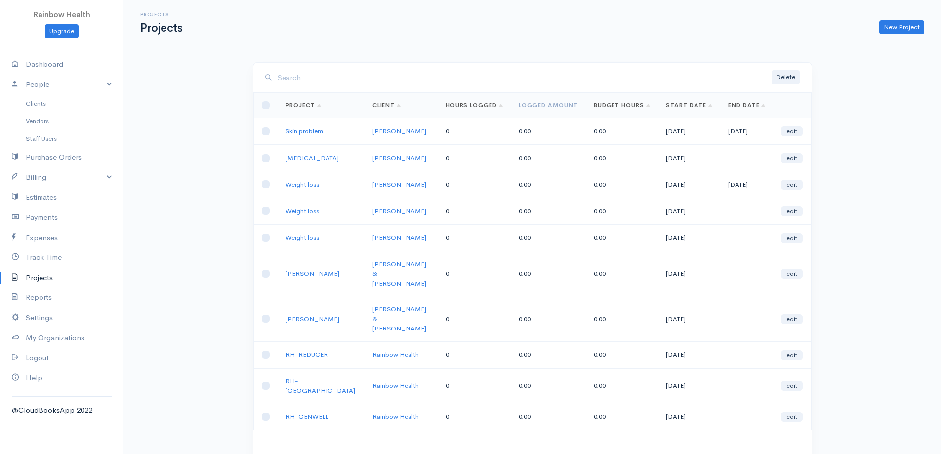
click at [270, 404] on td at bounding box center [266, 417] width 24 height 27
click at [269, 413] on input "checkbox" at bounding box center [266, 417] width 8 height 8
checkbox input "true"
click at [269, 368] on td at bounding box center [266, 386] width 24 height 36
click at [267, 351] on input "checkbox" at bounding box center [266, 355] width 8 height 8
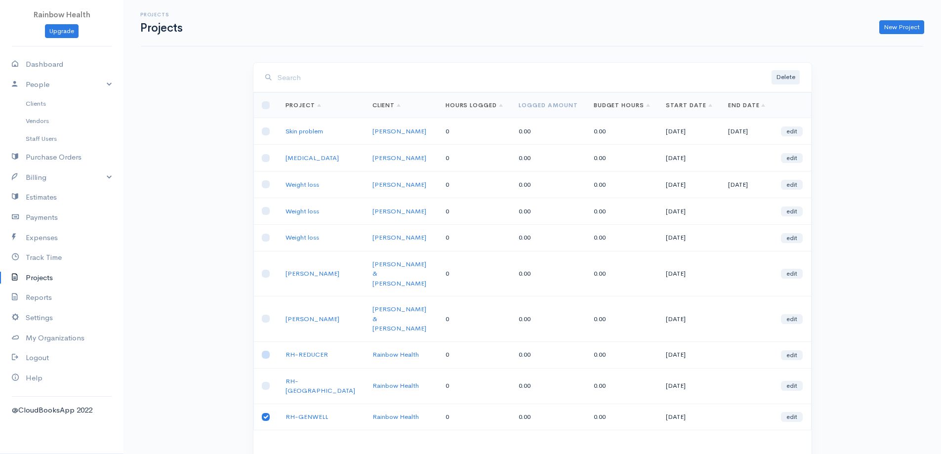
checkbox input "true"
click at [265, 315] on input "checkbox" at bounding box center [266, 319] width 8 height 8
checkbox input "true"
click at [269, 270] on input "checkbox" at bounding box center [266, 274] width 8 height 8
checkbox input "true"
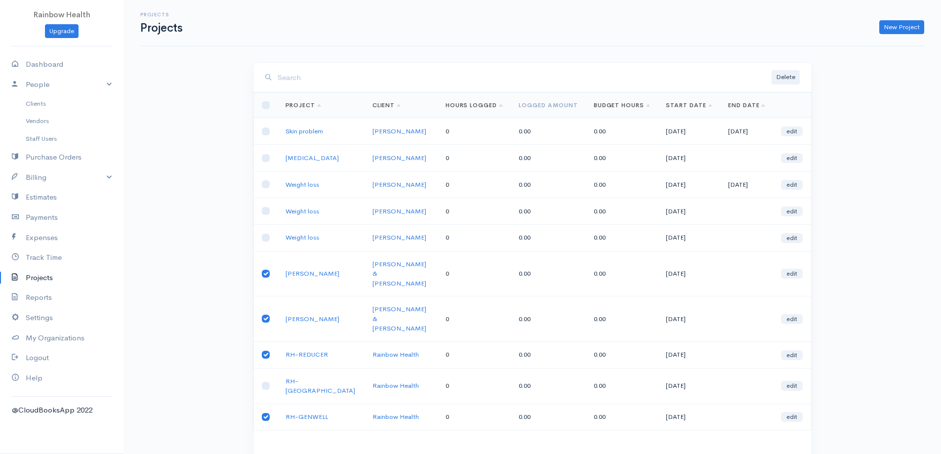
click at [269, 241] on td at bounding box center [266, 237] width 24 height 27
click at [266, 211] on input "checkbox" at bounding box center [266, 211] width 8 height 8
checkbox input "true"
drag, startPoint x: 265, startPoint y: 177, endPoint x: 266, endPoint y: 167, distance: 10.9
click at [265, 176] on td at bounding box center [266, 184] width 24 height 27
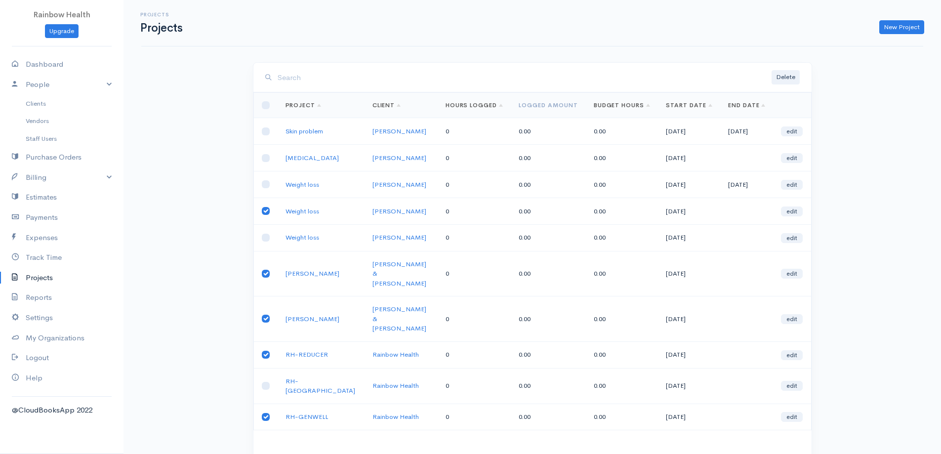
click at [266, 148] on td at bounding box center [266, 158] width 24 height 27
click at [266, 135] on input "checkbox" at bounding box center [266, 131] width 8 height 8
checkbox input "true"
click at [271, 109] on th at bounding box center [266, 105] width 24 height 25
click at [267, 247] on td at bounding box center [266, 237] width 24 height 27
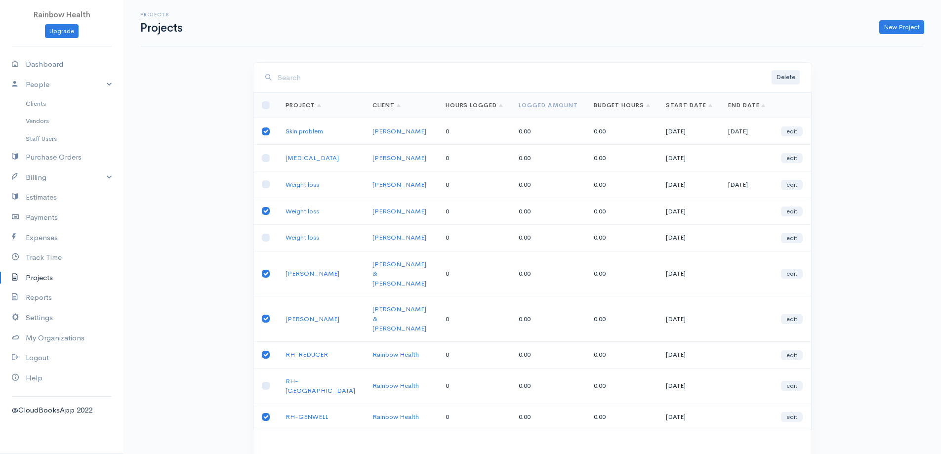
click at [262, 233] on td at bounding box center [266, 237] width 24 height 27
click at [262, 181] on input "checkbox" at bounding box center [266, 184] width 8 height 8
checkbox input "true"
click at [265, 162] on td at bounding box center [266, 158] width 24 height 27
click at [262, 159] on input "checkbox" at bounding box center [266, 158] width 8 height 8
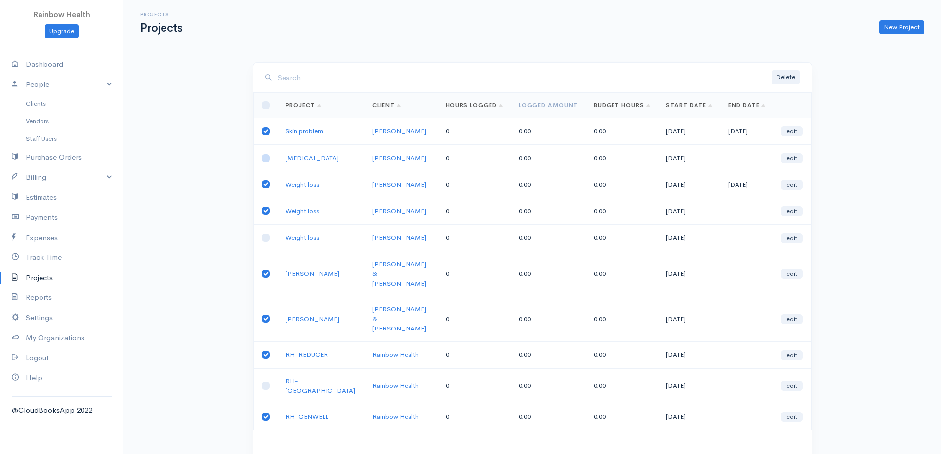
checkbox input "true"
click at [263, 382] on input "checkbox" at bounding box center [266, 386] width 8 height 8
checkbox input "true"
click at [265, 247] on td at bounding box center [266, 237] width 24 height 27
click at [266, 234] on td at bounding box center [266, 237] width 24 height 27
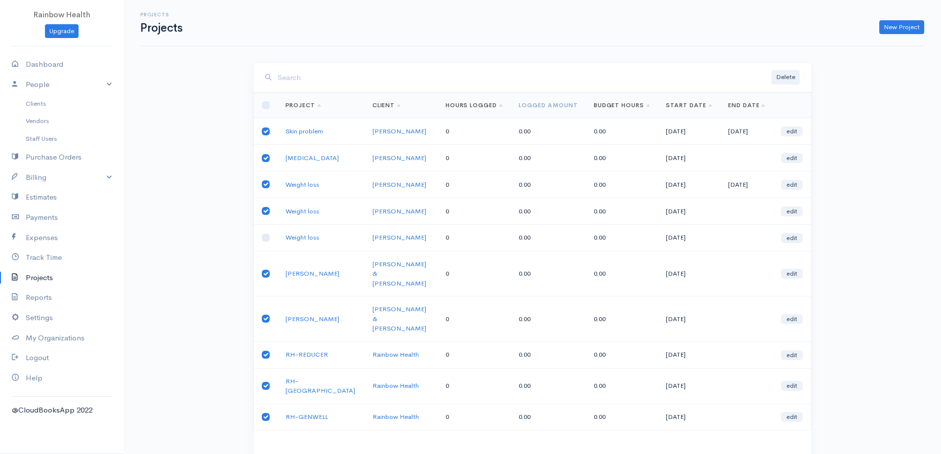
click at [269, 236] on td at bounding box center [266, 237] width 24 height 27
click at [269, 235] on input "checkbox" at bounding box center [266, 238] width 8 height 8
checkbox input "true"
click at [787, 78] on button "Delete" at bounding box center [786, 77] width 28 height 14
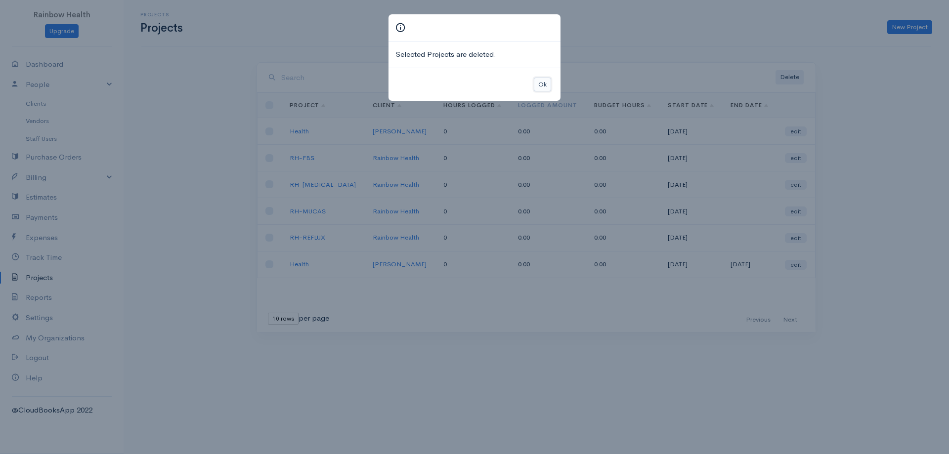
click at [539, 85] on button "Ok" at bounding box center [542, 85] width 17 height 14
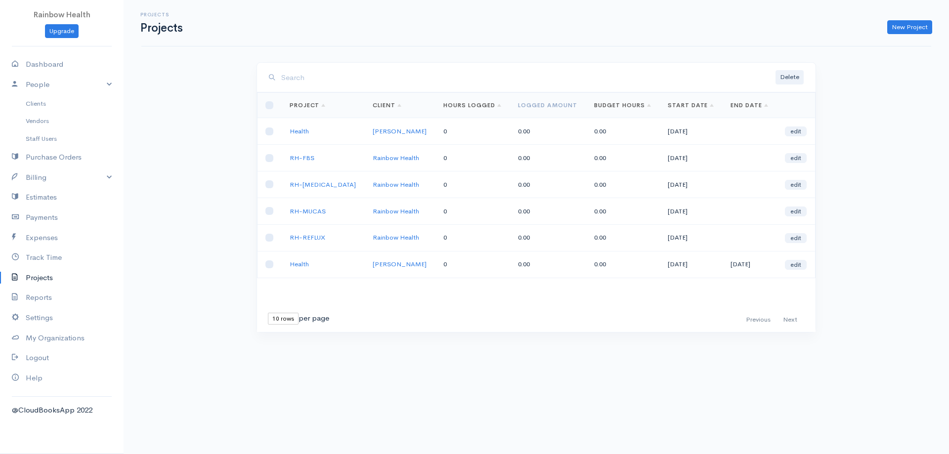
click at [275, 263] on td at bounding box center [269, 264] width 24 height 27
click at [267, 262] on input "checkbox" at bounding box center [269, 264] width 8 height 8
checkbox input "true"
click at [267, 240] on input "checkbox" at bounding box center [269, 238] width 8 height 8
checkbox input "true"
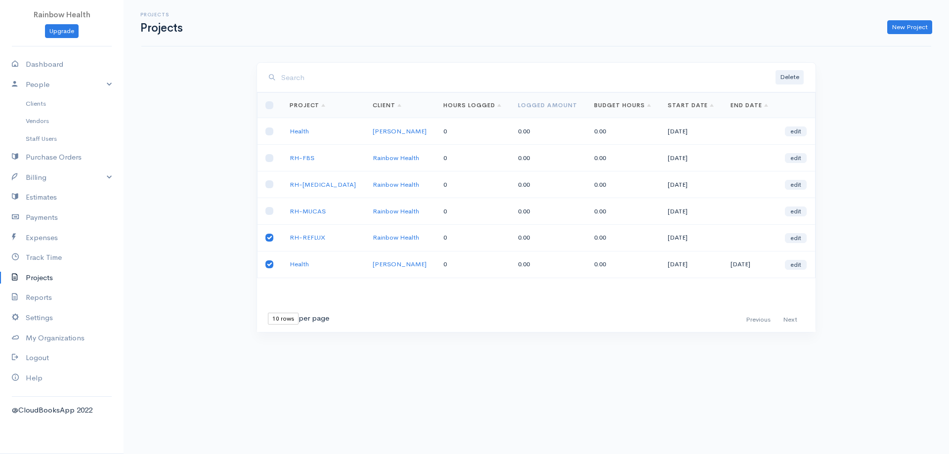
click at [268, 206] on td at bounding box center [269, 211] width 24 height 27
click at [268, 208] on input "checkbox" at bounding box center [269, 211] width 8 height 8
checkbox input "true"
click at [272, 181] on input "checkbox" at bounding box center [269, 184] width 8 height 8
checkbox input "true"
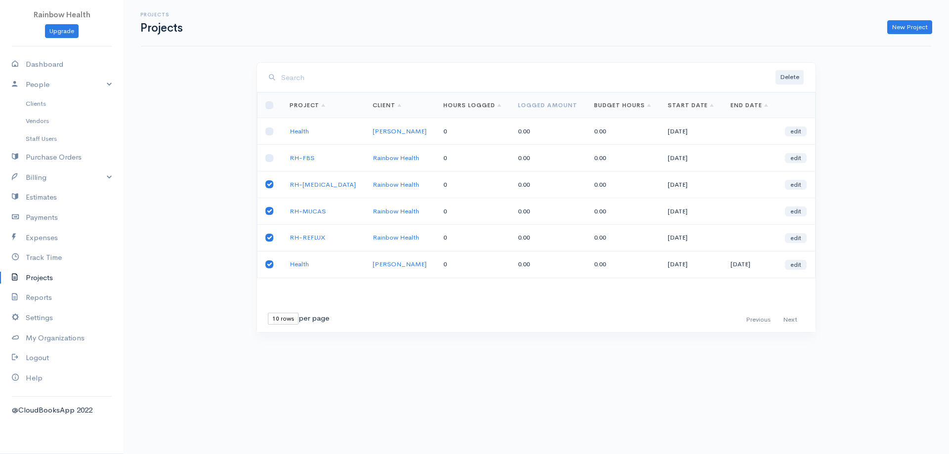
drag, startPoint x: 270, startPoint y: 164, endPoint x: 269, endPoint y: 150, distance: 13.4
click at [269, 159] on td at bounding box center [269, 158] width 24 height 27
click at [269, 146] on td at bounding box center [269, 158] width 24 height 27
click at [268, 148] on td at bounding box center [269, 158] width 24 height 27
click at [265, 158] on input "checkbox" at bounding box center [269, 158] width 8 height 8
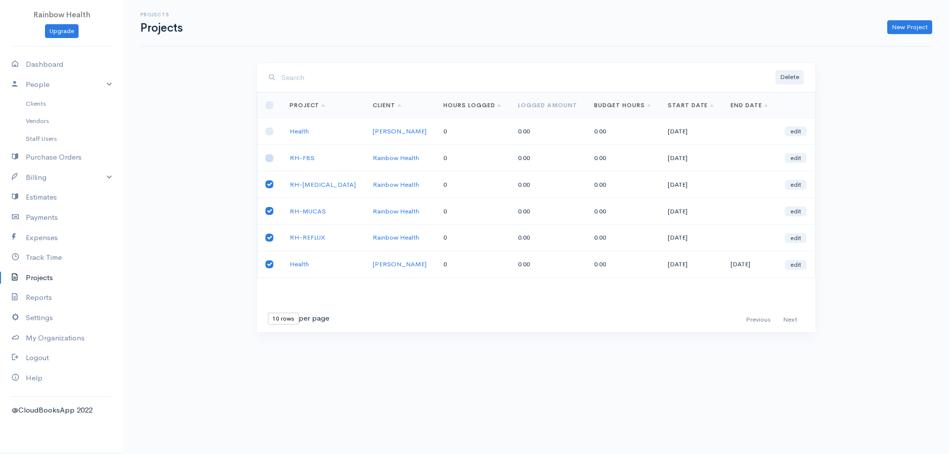
checkbox input "true"
click at [268, 134] on input "checkbox" at bounding box center [269, 131] width 8 height 8
checkbox input "true"
click at [781, 79] on button "Delete" at bounding box center [789, 77] width 28 height 14
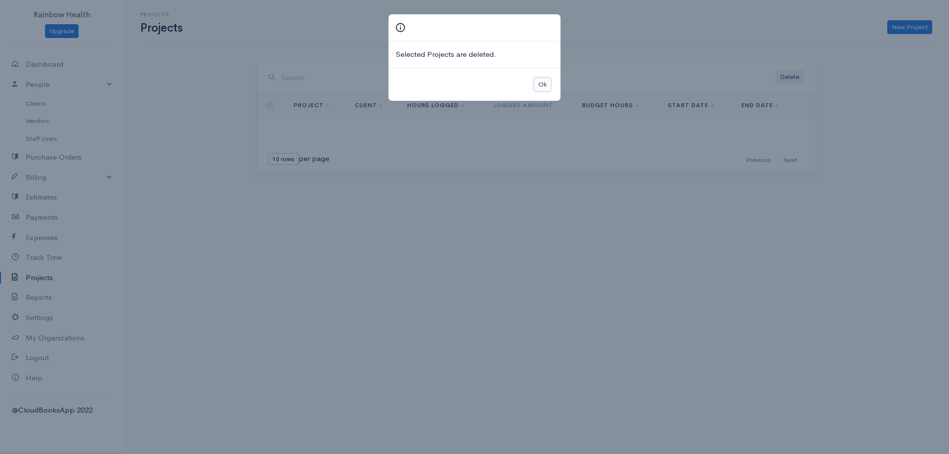
click at [539, 84] on button "Ok" at bounding box center [542, 85] width 17 height 14
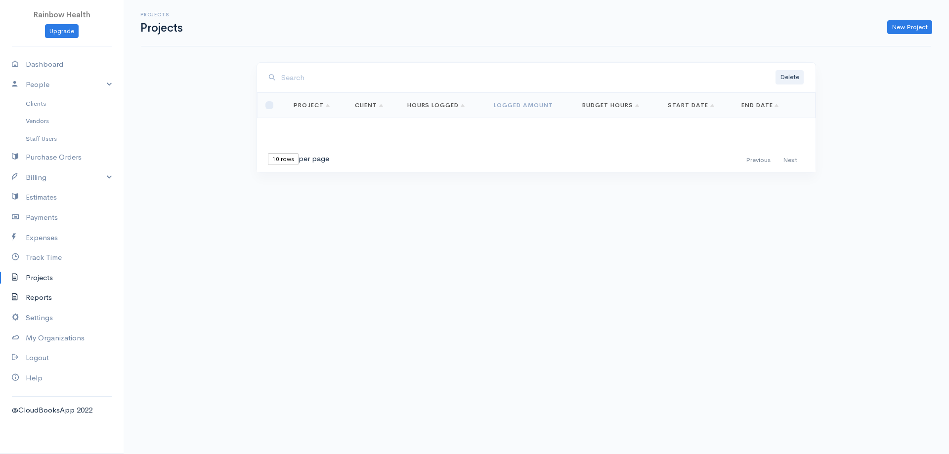
click at [46, 296] on link "Reports" at bounding box center [62, 298] width 124 height 20
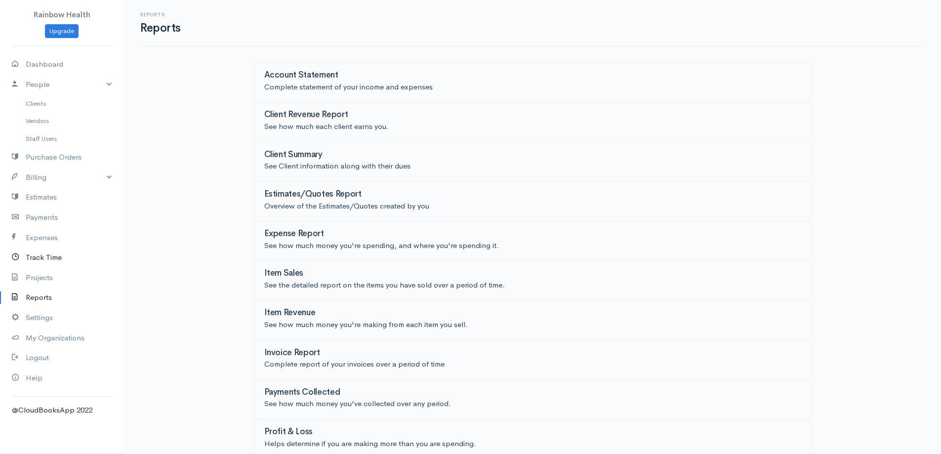
click at [37, 256] on link "Track Time" at bounding box center [62, 258] width 124 height 20
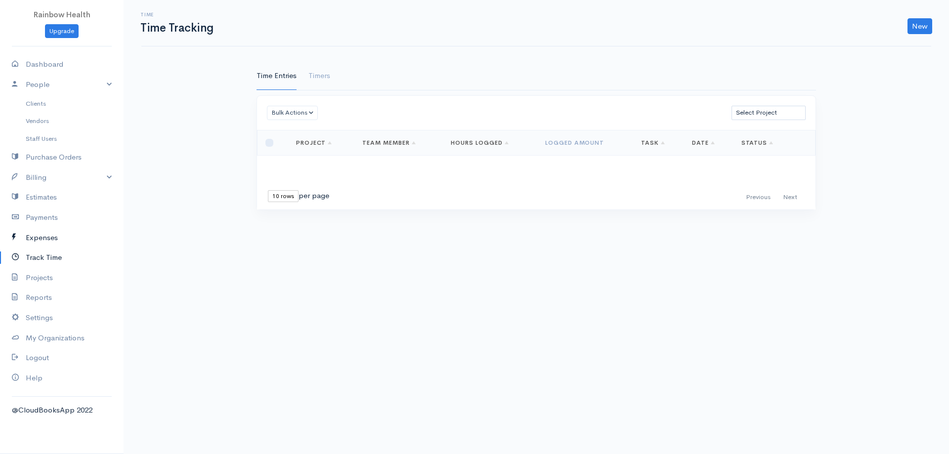
click at [49, 238] on link "Expenses" at bounding box center [62, 238] width 124 height 20
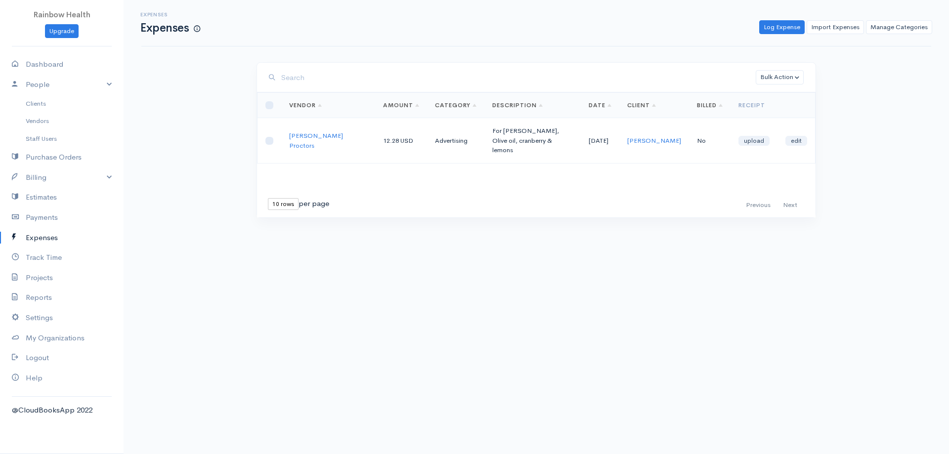
click at [274, 135] on td at bounding box center [269, 140] width 24 height 45
click at [273, 137] on input "checkbox" at bounding box center [269, 141] width 8 height 8
checkbox input "true"
click at [790, 136] on link "edit" at bounding box center [796, 141] width 22 height 10
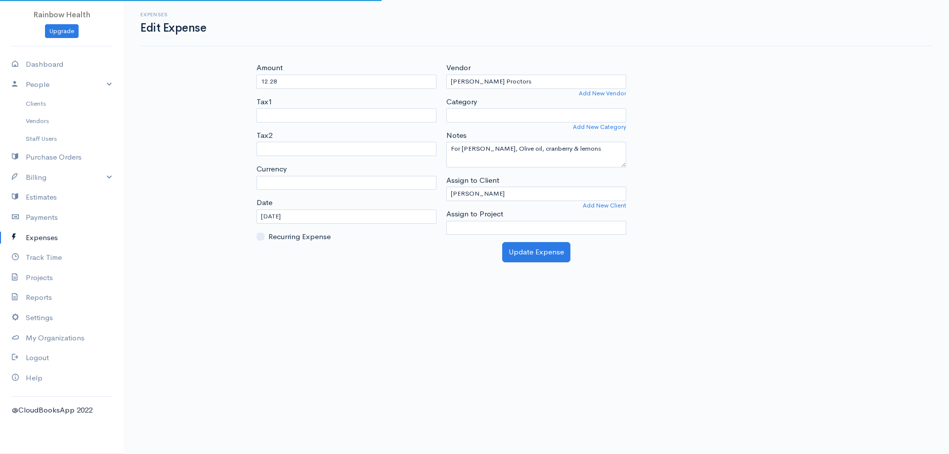
select select "USD"
select select
select select "Advertising"
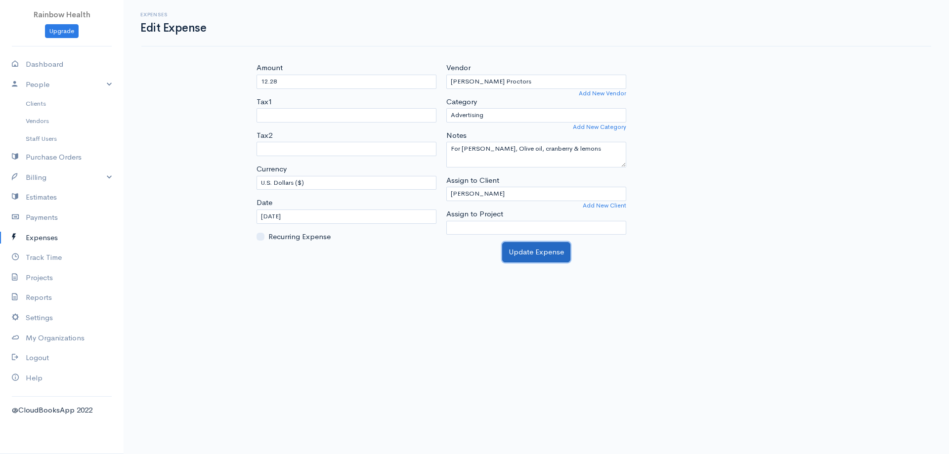
drag, startPoint x: 531, startPoint y: 257, endPoint x: 536, endPoint y: 255, distance: 5.5
click at [536, 255] on button "Update Expense" at bounding box center [536, 252] width 68 height 20
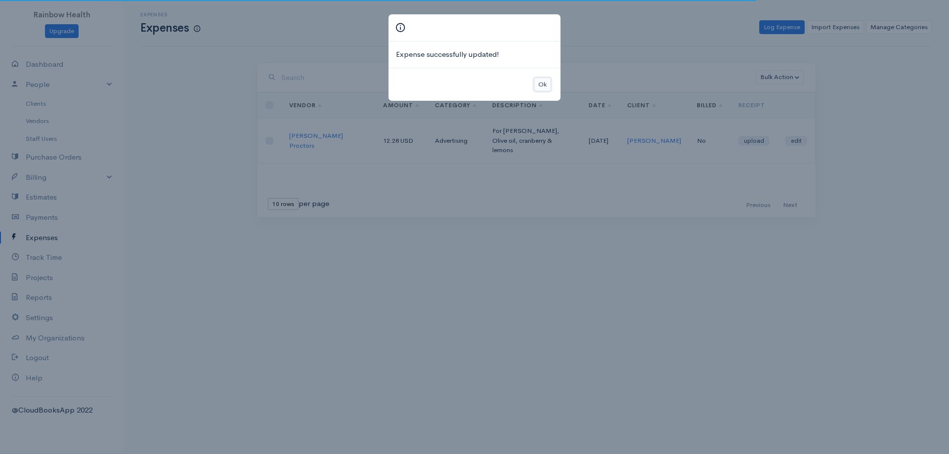
click at [546, 86] on button "Ok" at bounding box center [542, 85] width 17 height 14
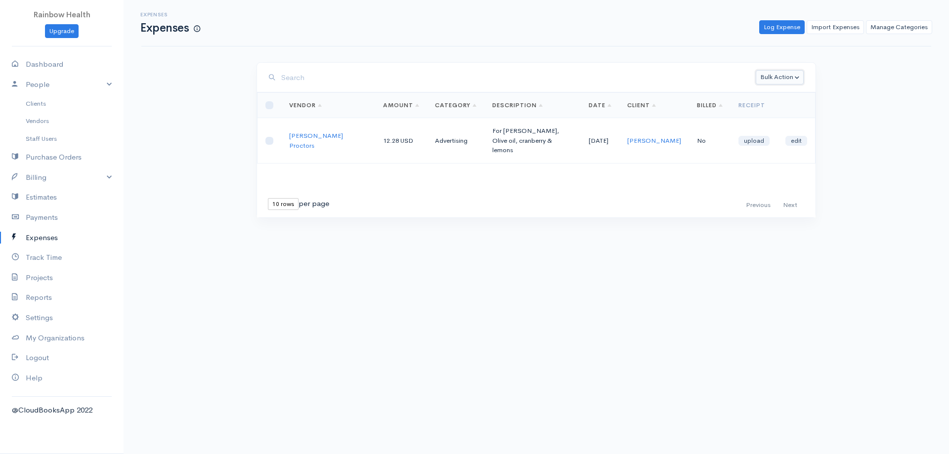
click at [797, 73] on button "Bulk Action" at bounding box center [780, 77] width 48 height 14
click at [271, 137] on input "checkbox" at bounding box center [269, 141] width 8 height 8
checkbox input "true"
click at [779, 77] on button "Bulk Action" at bounding box center [780, 77] width 48 height 14
click at [788, 95] on link "Delete" at bounding box center [798, 97] width 85 height 17
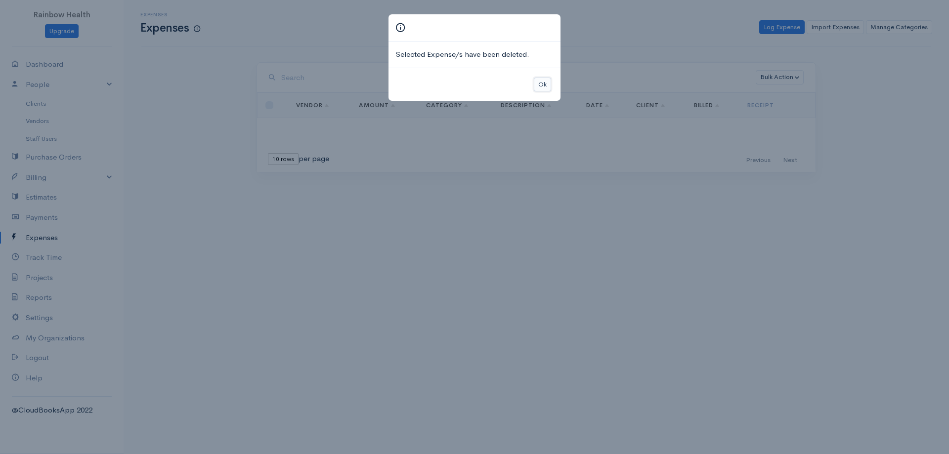
click at [543, 85] on button "Ok" at bounding box center [542, 85] width 17 height 14
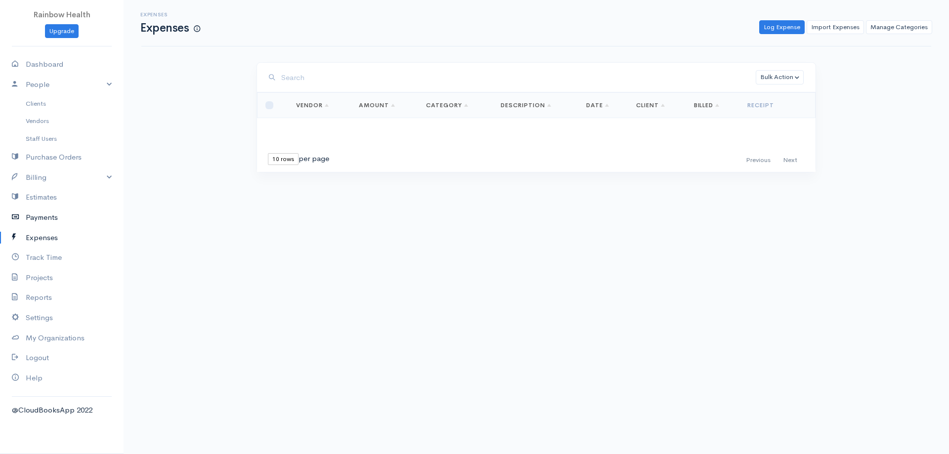
click at [51, 220] on link "Payments" at bounding box center [62, 218] width 124 height 20
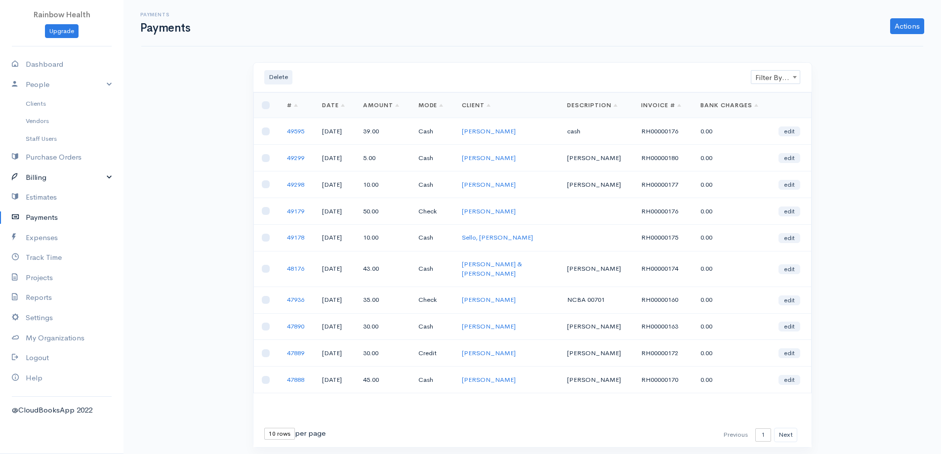
click at [44, 177] on link "Billing" at bounding box center [62, 178] width 124 height 20
click at [917, 23] on link "Actions" at bounding box center [907, 26] width 34 height 16
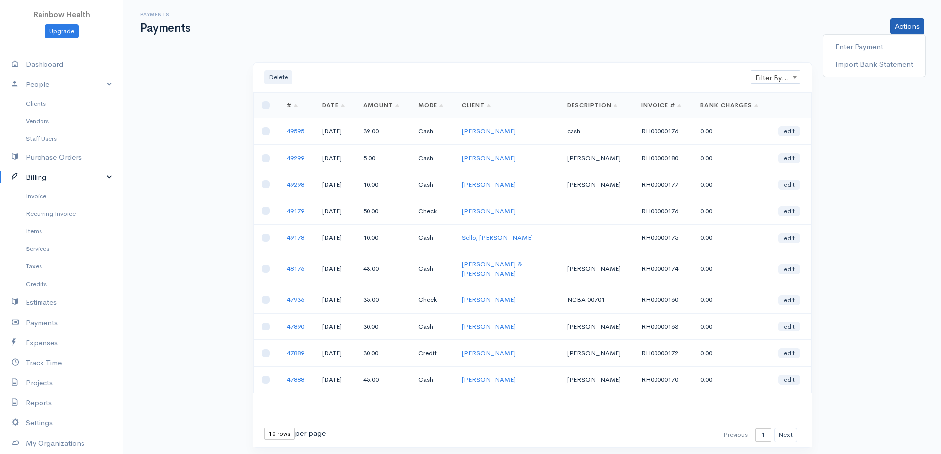
click at [871, 94] on div "Payments Payments Actions Enter Payment Import Bank Statement Delete Filter By …" at bounding box center [533, 242] width 818 height 484
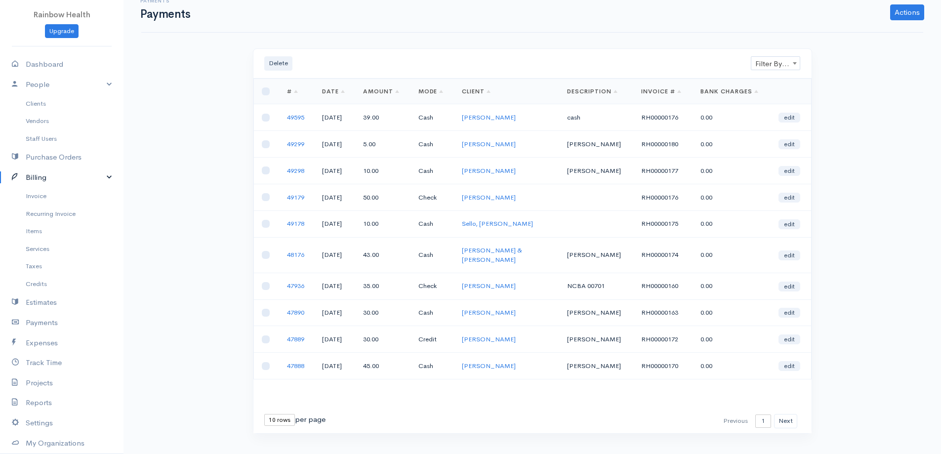
scroll to position [21, 0]
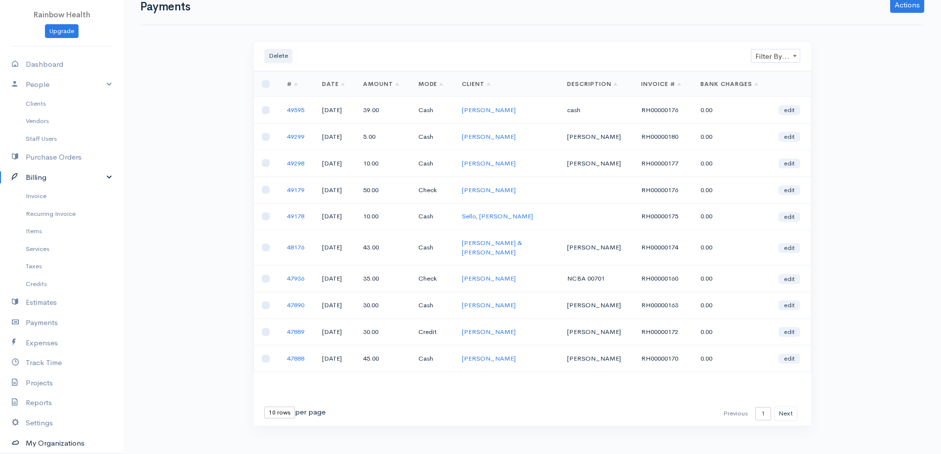
click at [51, 443] on link "My Organizations" at bounding box center [62, 443] width 124 height 20
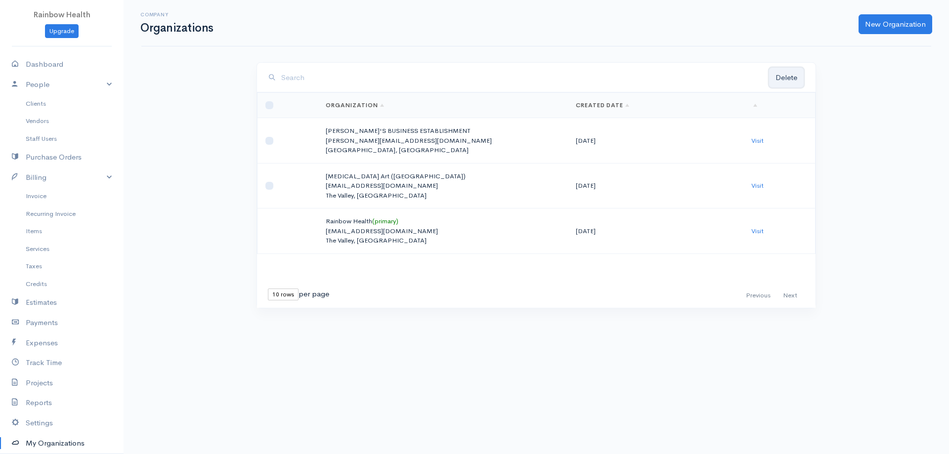
click at [791, 75] on button "Delete" at bounding box center [786, 78] width 35 height 20
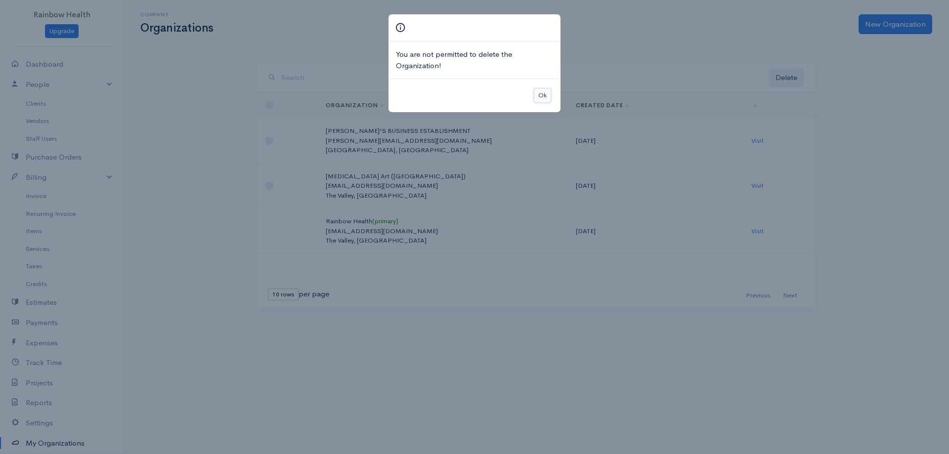
click at [540, 95] on button "Ok" at bounding box center [542, 95] width 17 height 14
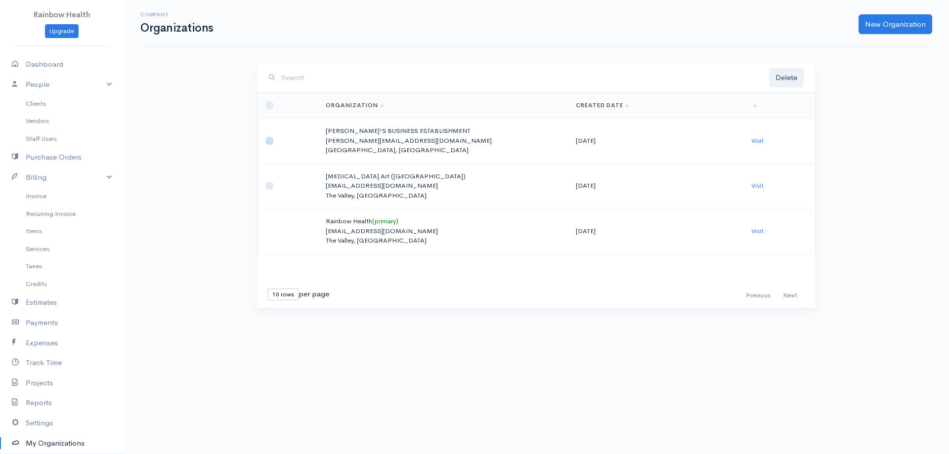
click at [267, 141] on input "checkbox" at bounding box center [269, 141] width 8 height 8
checkbox input "true"
click at [791, 76] on button "Delete" at bounding box center [786, 78] width 35 height 20
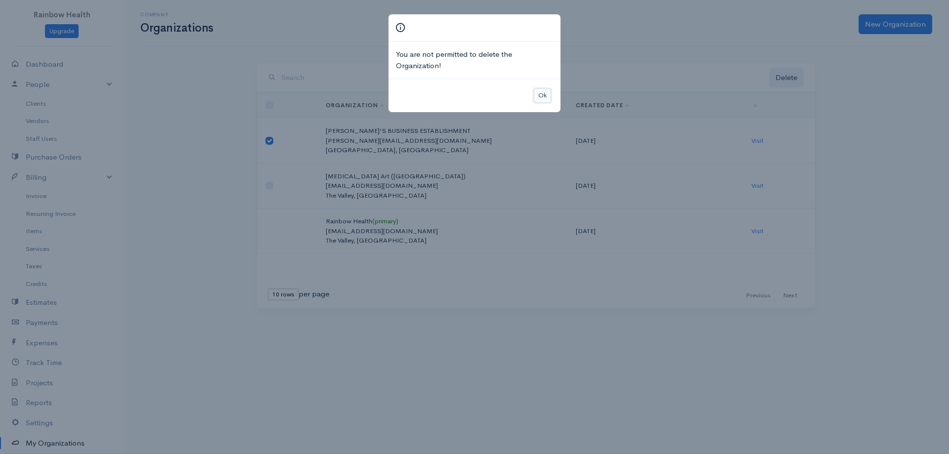
click at [543, 92] on button "Ok" at bounding box center [542, 95] width 17 height 14
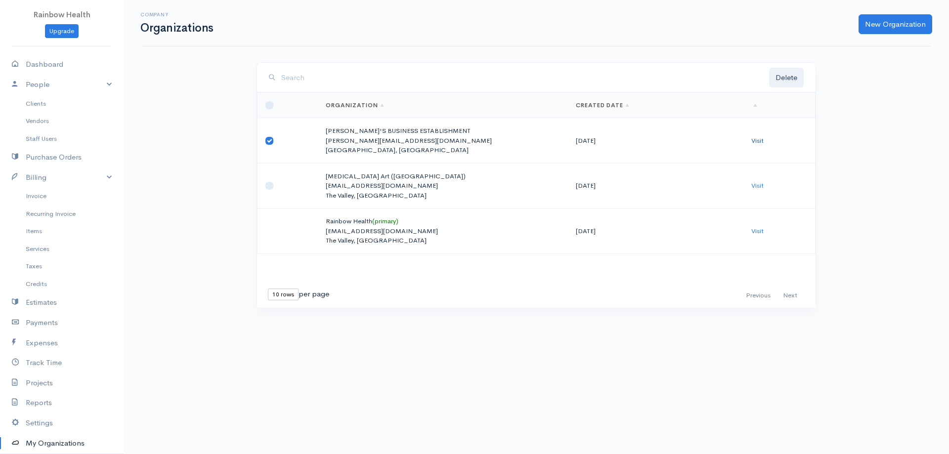
click at [757, 138] on link "Visit" at bounding box center [757, 140] width 12 height 8
